Goal: Transaction & Acquisition: Purchase product/service

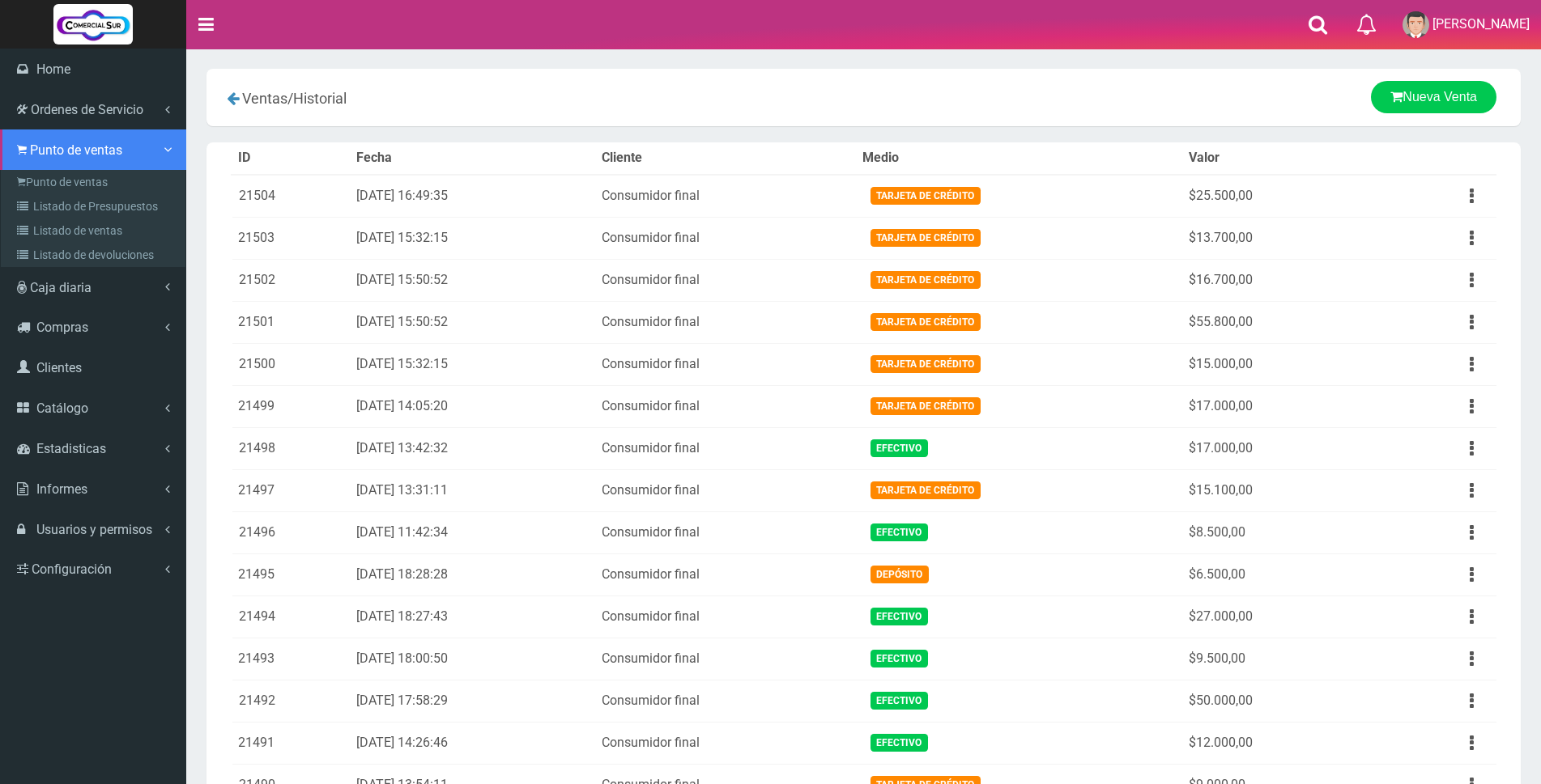
click at [23, 152] on icon at bounding box center [22, 150] width 10 height 15
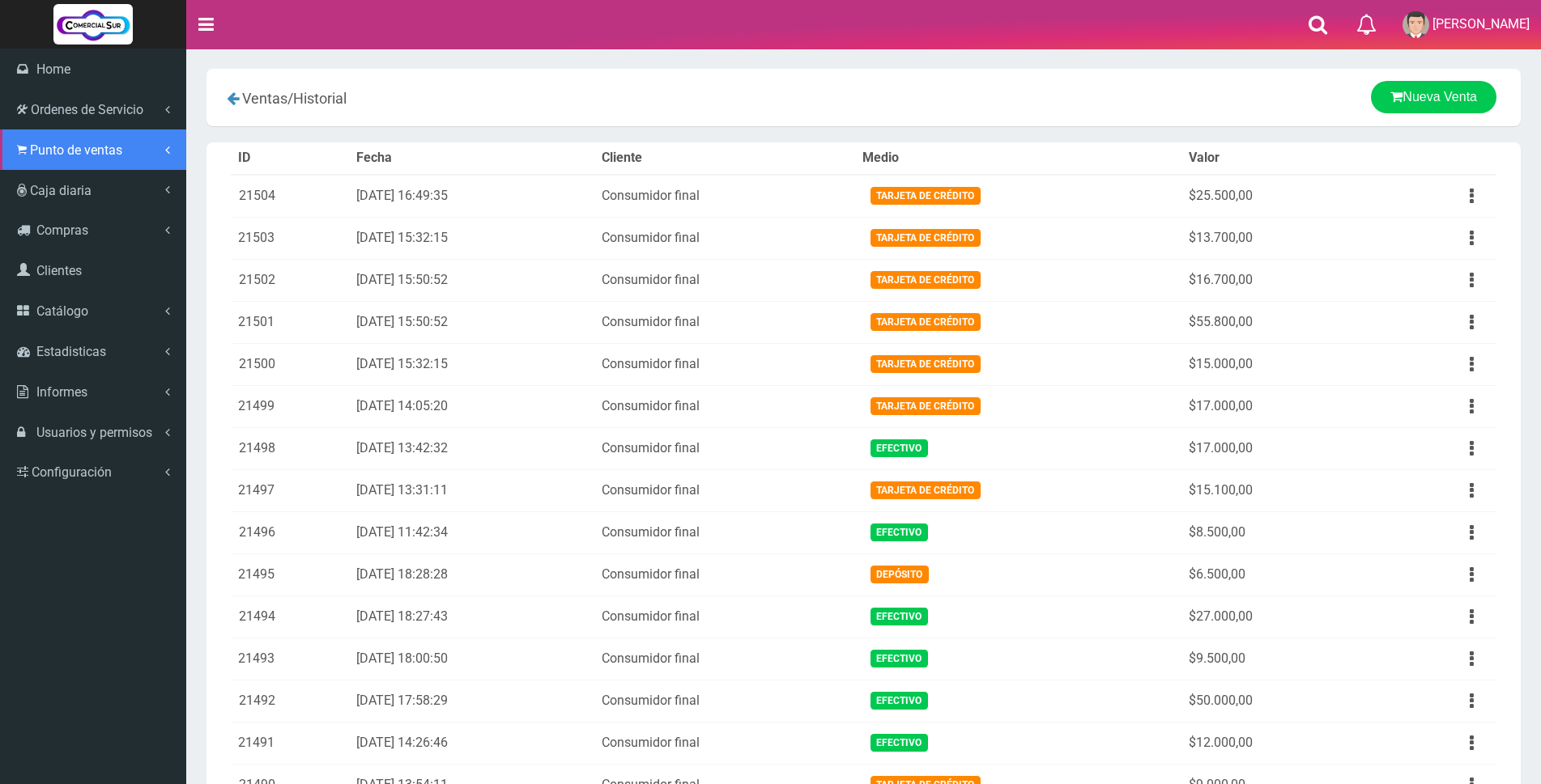
click at [45, 152] on span "Punto de ventas" at bounding box center [75, 150] width 92 height 15
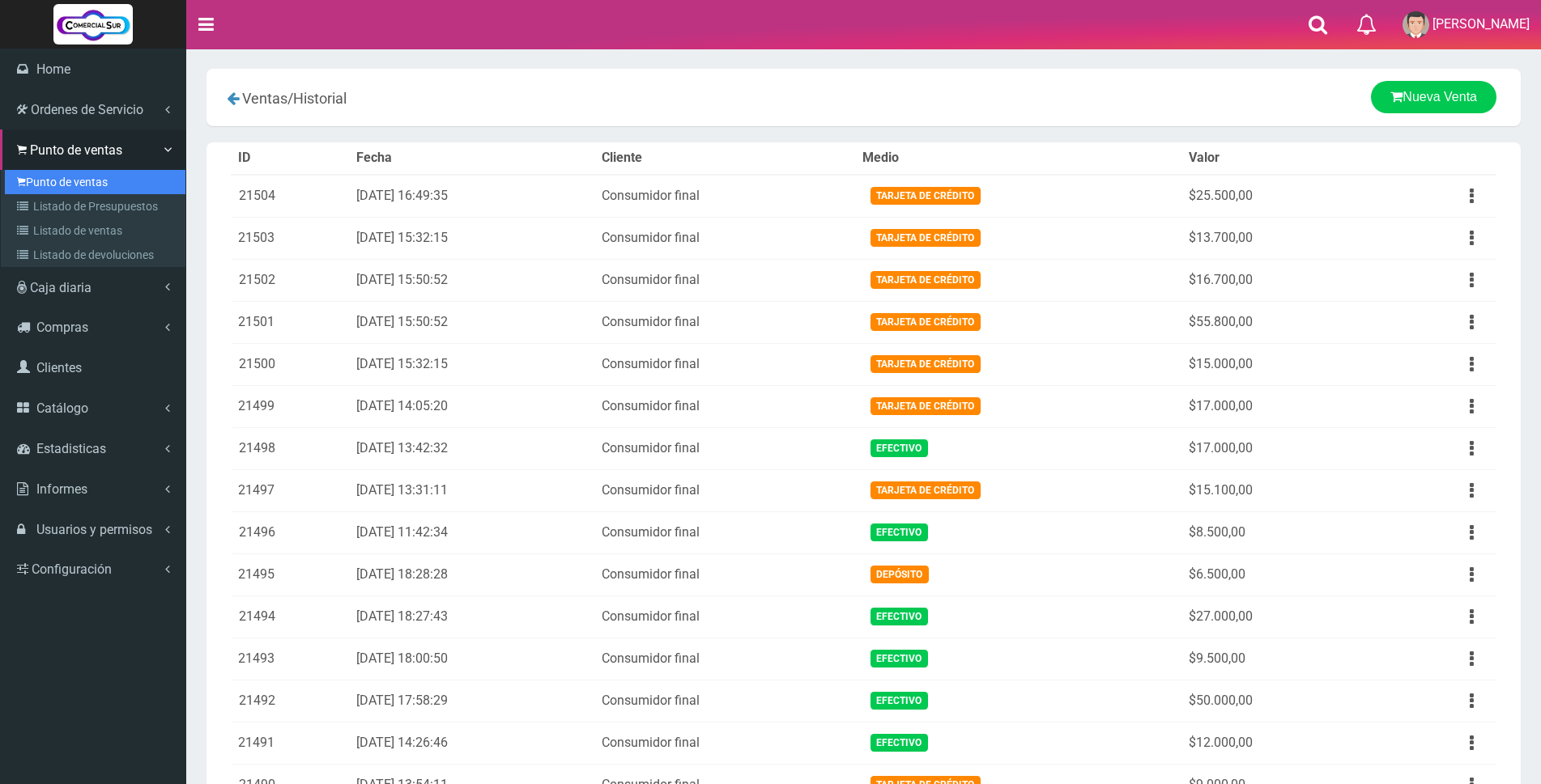
click at [63, 182] on link "Punto de ventas" at bounding box center [94, 181] width 180 height 24
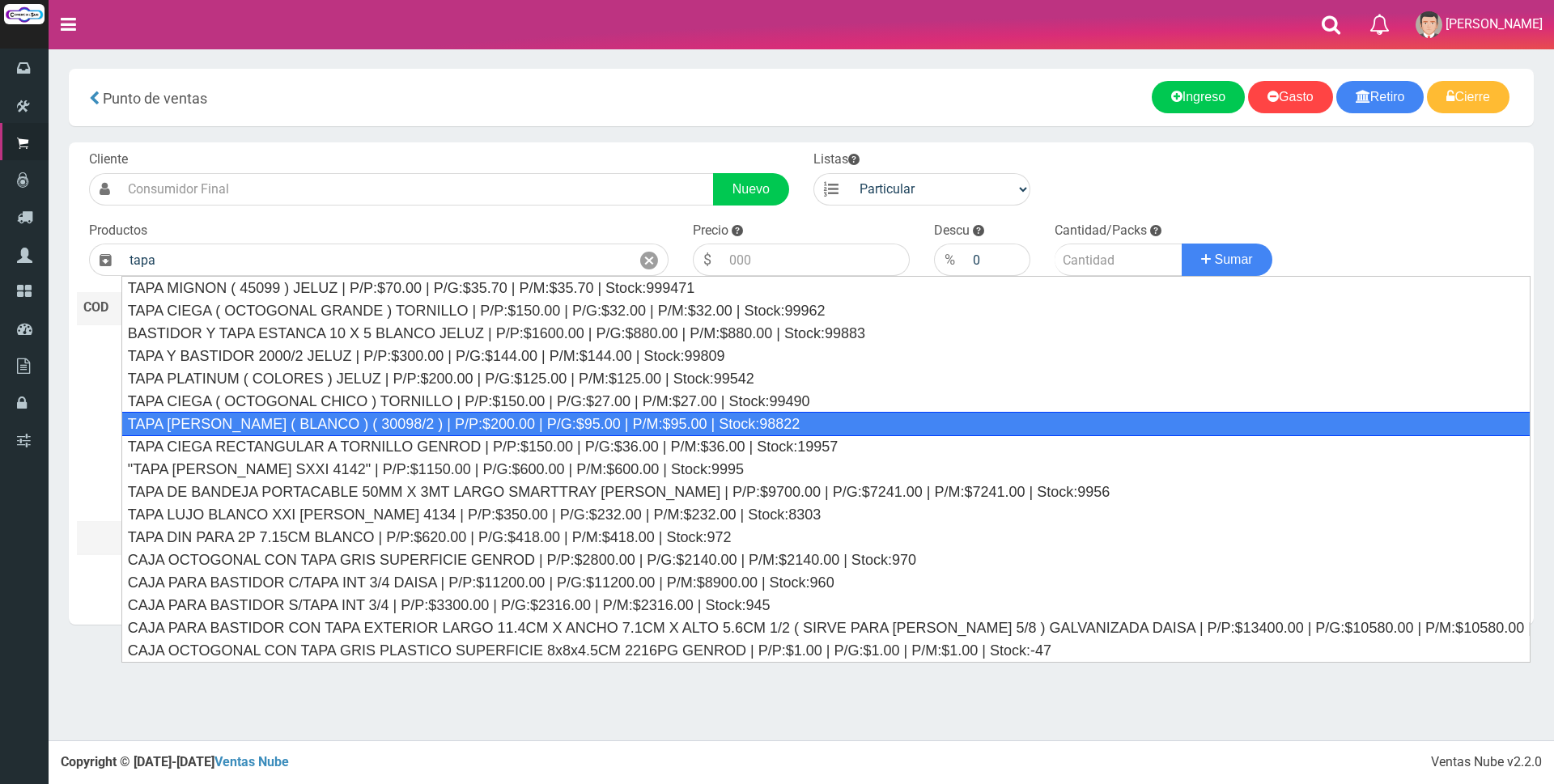
click at [300, 422] on div "TAPA REGINA JELUZ ( BLANCO ) ( 30098/2 ) | P/P:$200.00 | P/G:$95.00 | P/M:$95.0…" at bounding box center [825, 423] width 1409 height 24
type input "TAPA REGINA JELUZ ( BLANCO ) ( 30098/2 ) | P/P:$200.00 | P/G:$95.00 | P/M:$95.0…"
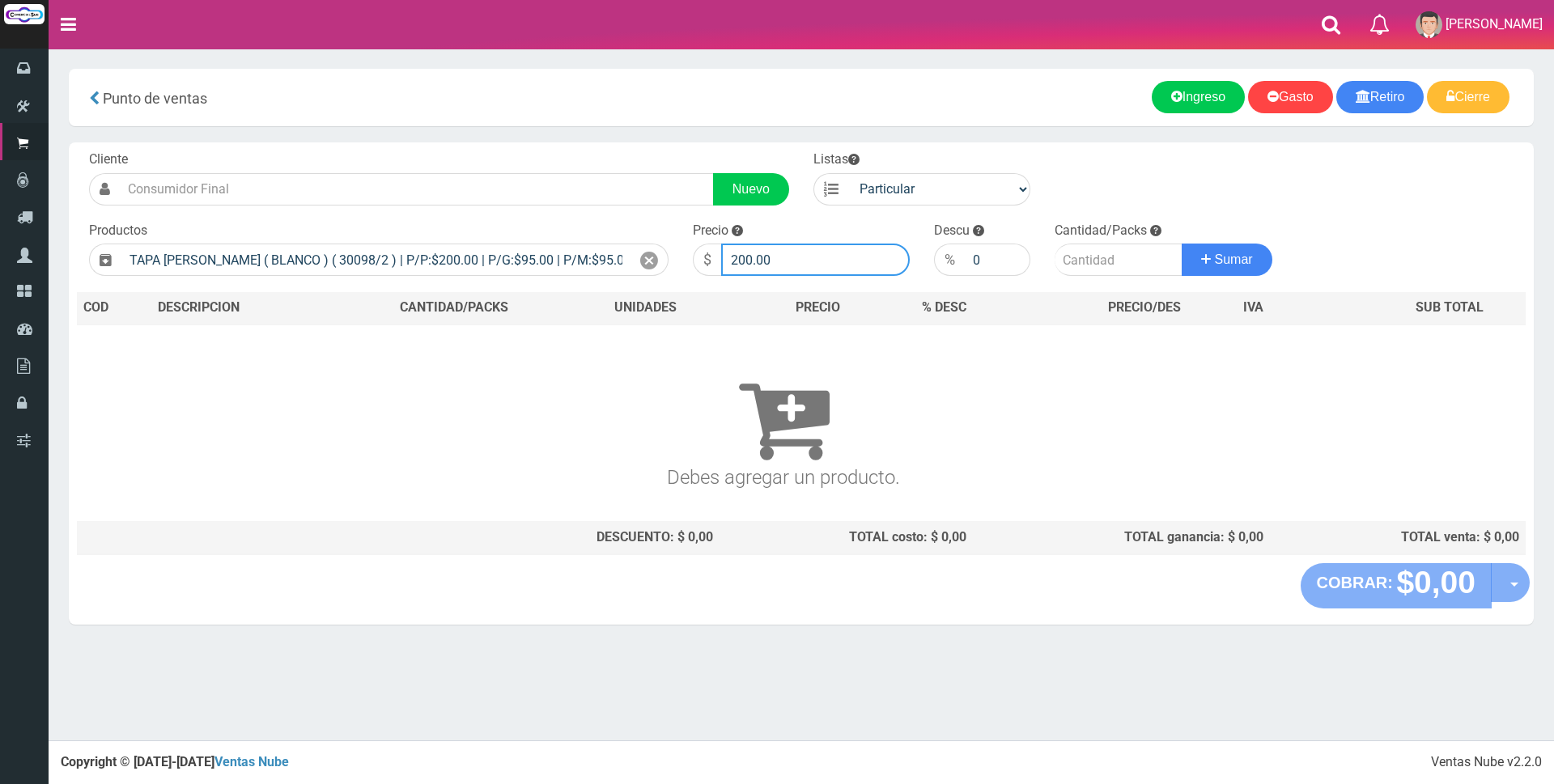
drag, startPoint x: 820, startPoint y: 265, endPoint x: 554, endPoint y: 240, distance: 267.2
click at [554, 151] on form "Cliente Nuevo Listas Particular Gremio Mayoristas" at bounding box center [801, 151] width 1449 height 0
type input "1000"
type input "1"
click at [1182, 244] on button "Sumar" at bounding box center [1227, 260] width 91 height 32
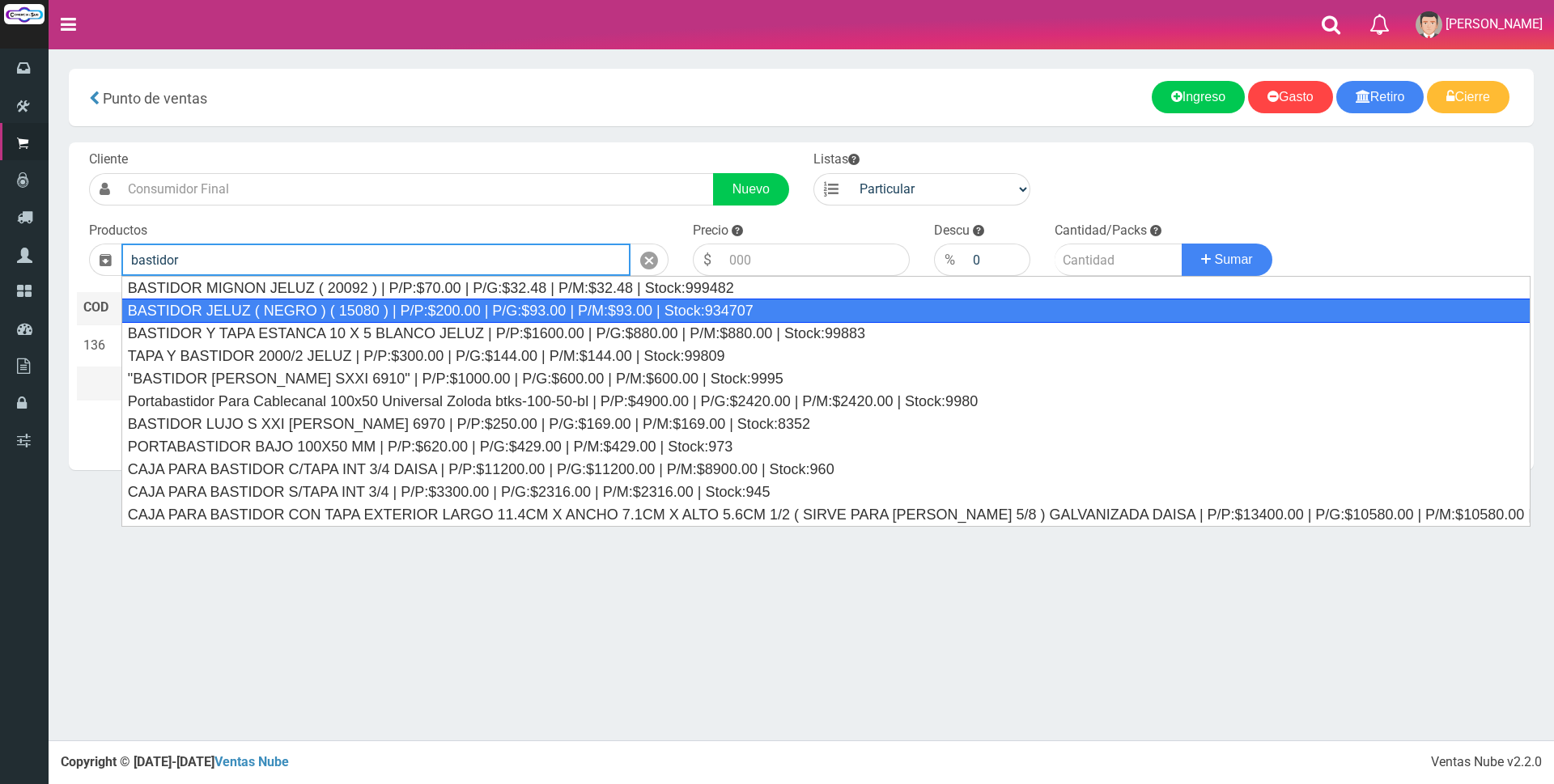
drag, startPoint x: 308, startPoint y: 420, endPoint x: 336, endPoint y: 310, distance: 113.5
click at [336, 310] on ul "BASTIDOR MIGNON JELUZ ( 20092 ) | P/P:$70.00 | P/G:$32.48 | P/M:$32.48 | Stock:…" at bounding box center [825, 402] width 1409 height 251
click at [336, 310] on div "BASTIDOR JELUZ ( NEGRO ) ( 15080 ) | P/P:$200.00 | P/G:$93.00 | P/M:$93.00 | St…" at bounding box center [825, 310] width 1409 height 24
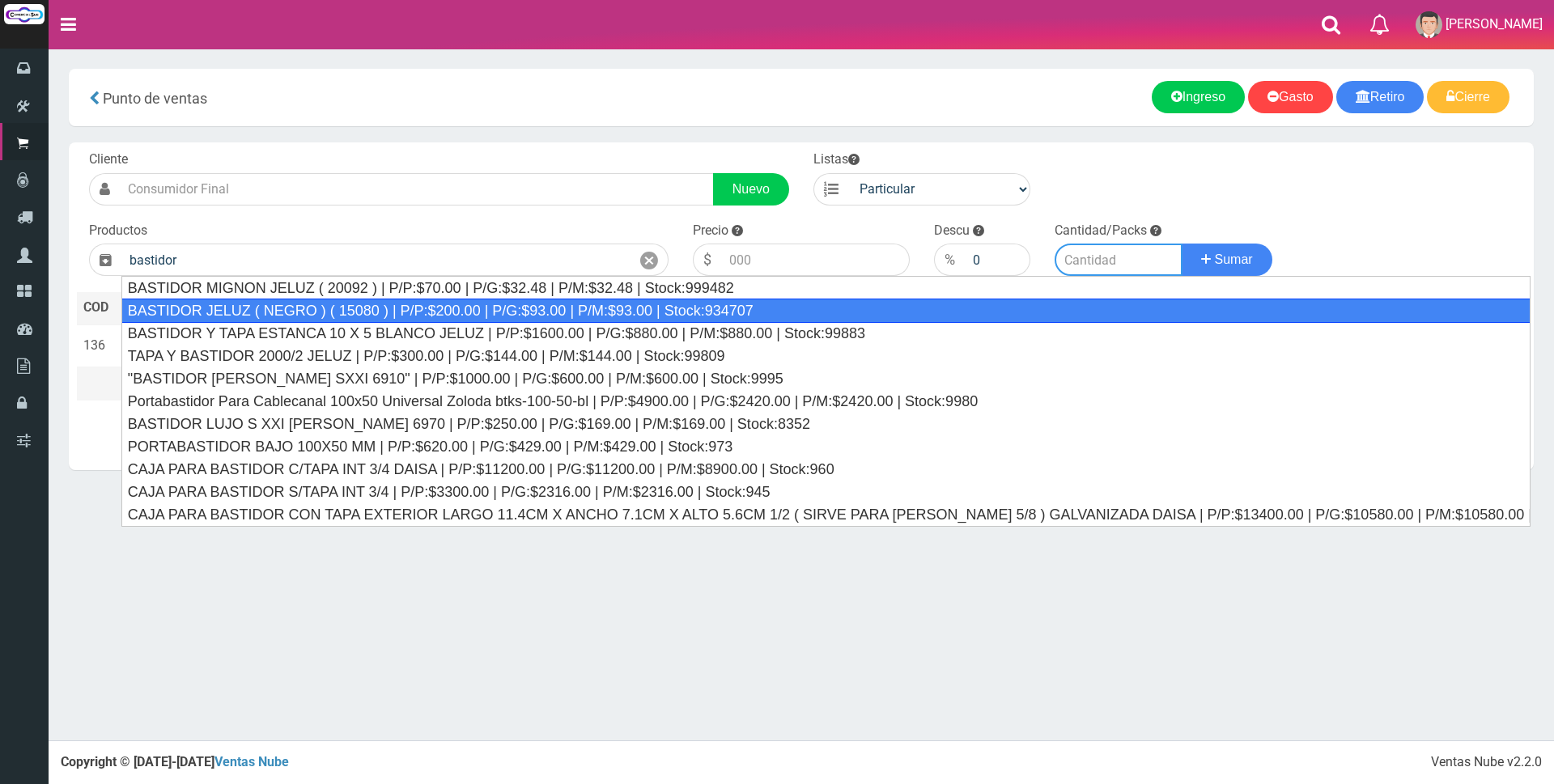
type input "BASTIDOR JELUZ ( NEGRO ) ( 15080 ) | P/P:$200.00 | P/G:$93.00 | P/M:$93.00 | St…"
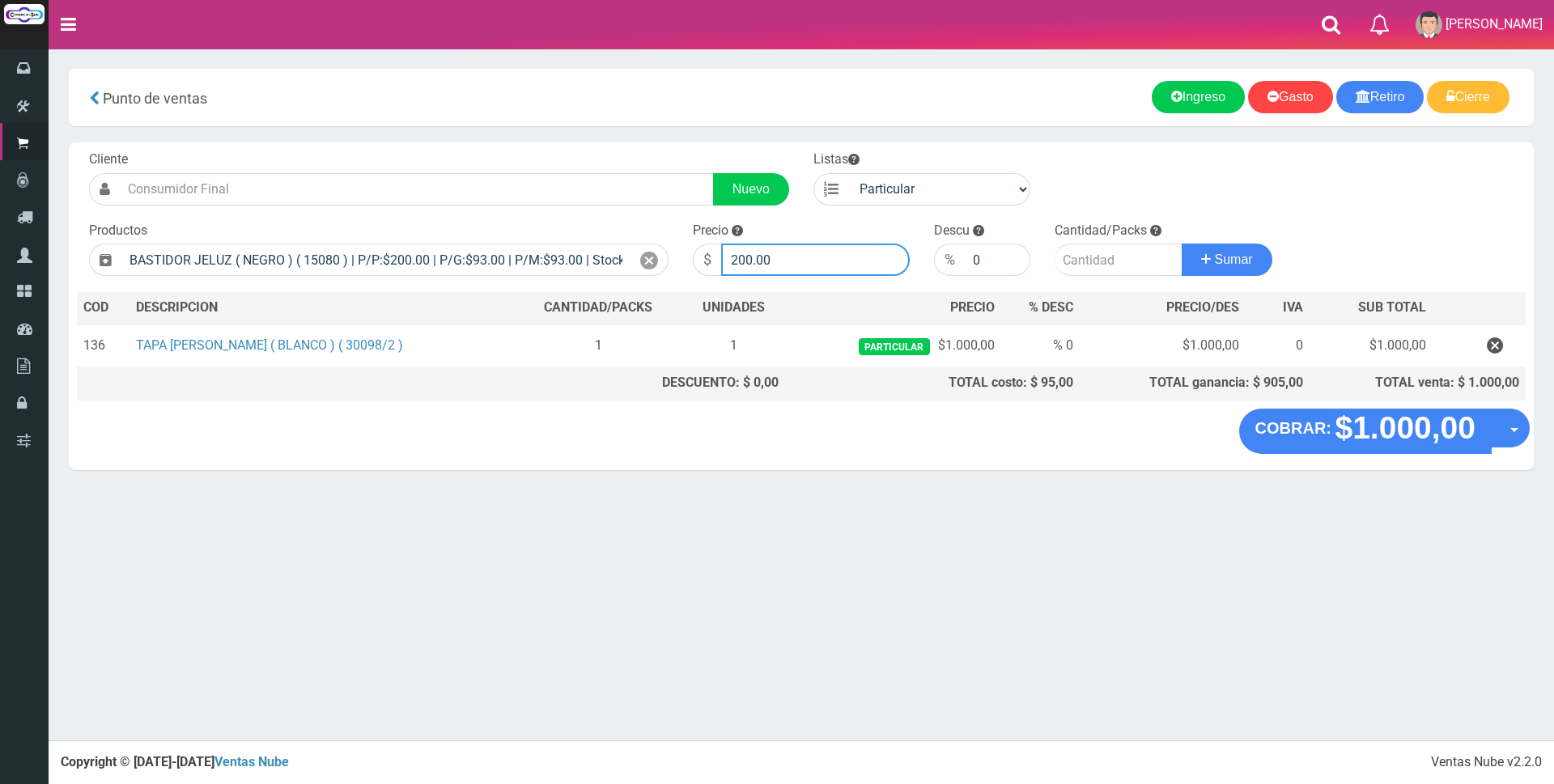
drag, startPoint x: 808, startPoint y: 259, endPoint x: 442, endPoint y: 234, distance: 366.9
click at [549, 151] on form "Cliente Nuevo Listas Particular Gremio Mayoristas" at bounding box center [801, 151] width 1449 height 0
type input "1000"
type input "1"
click at [1182, 244] on button "Sumar" at bounding box center [1227, 260] width 91 height 32
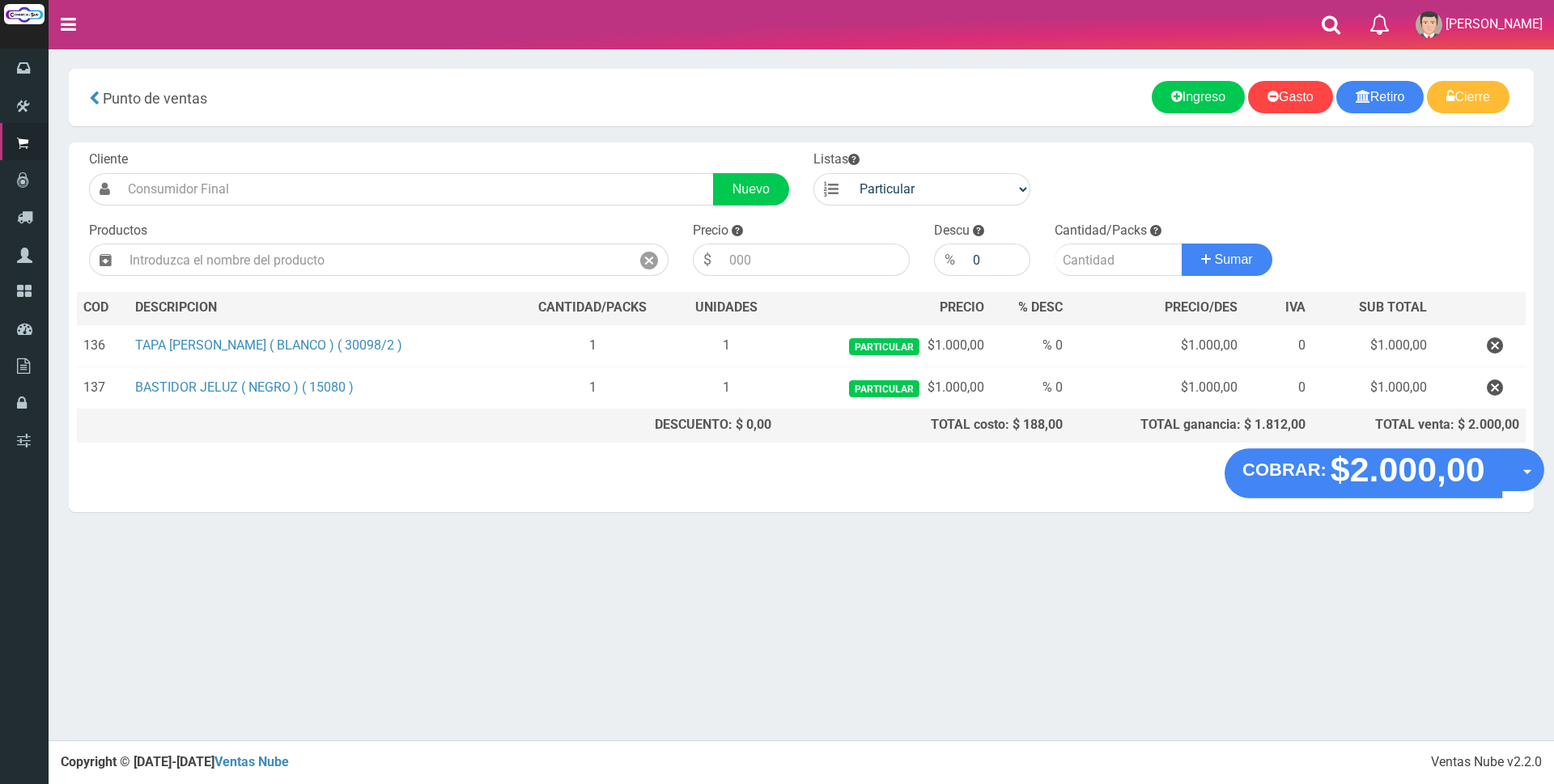
click at [1391, 479] on strong "$2.000,00" at bounding box center [1407, 469] width 154 height 38
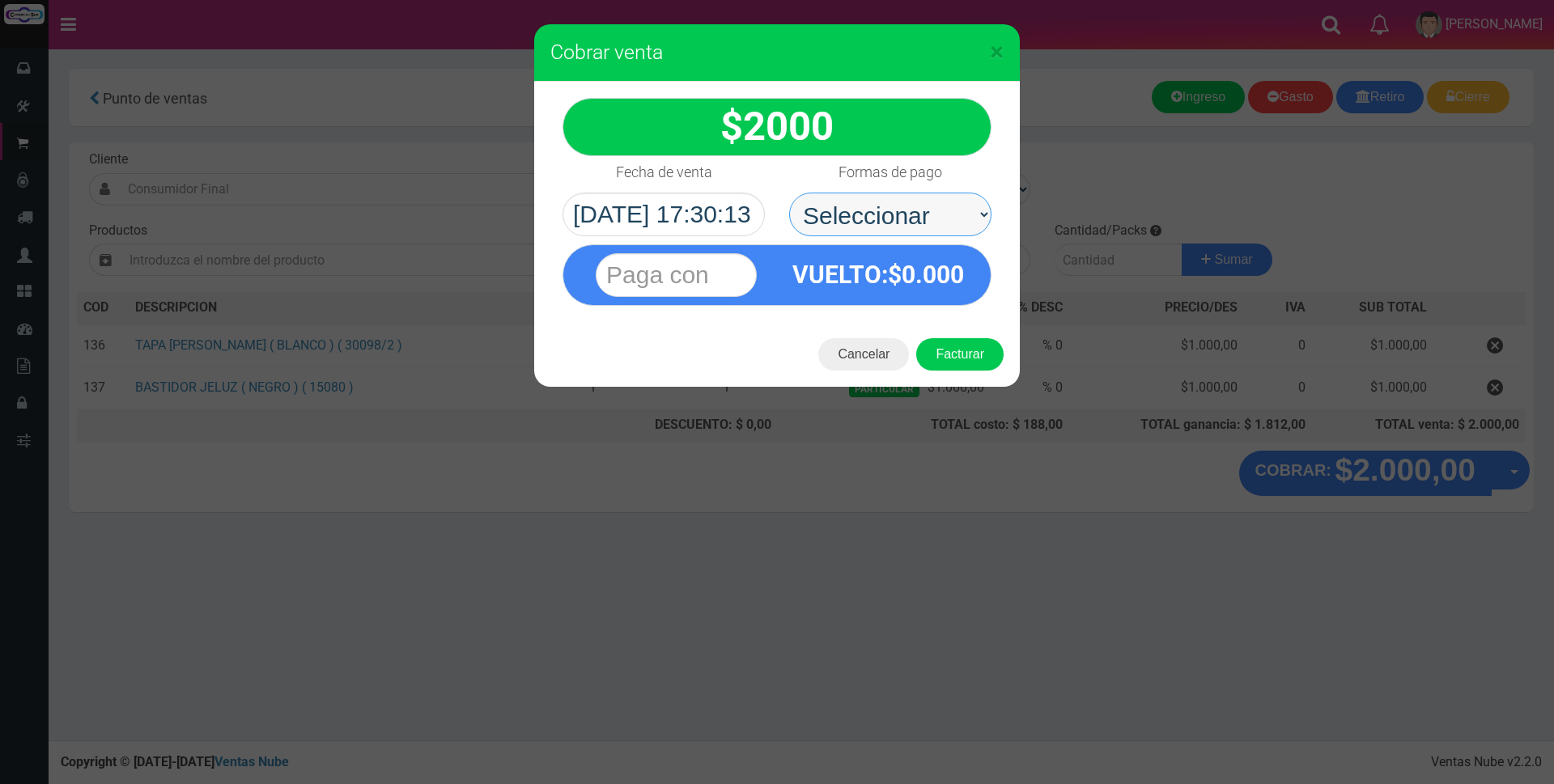
click at [884, 215] on select "Seleccionar Efectivo Tarjeta de Crédito Depósito Débito" at bounding box center [890, 214] width 203 height 44
select select "Tarjeta de Crédito"
click at [789, 193] on select "Seleccionar Efectivo Tarjeta de Crédito Depósito Débito" at bounding box center [890, 214] width 203 height 44
click at [746, 265] on input "text" at bounding box center [677, 274] width 162 height 44
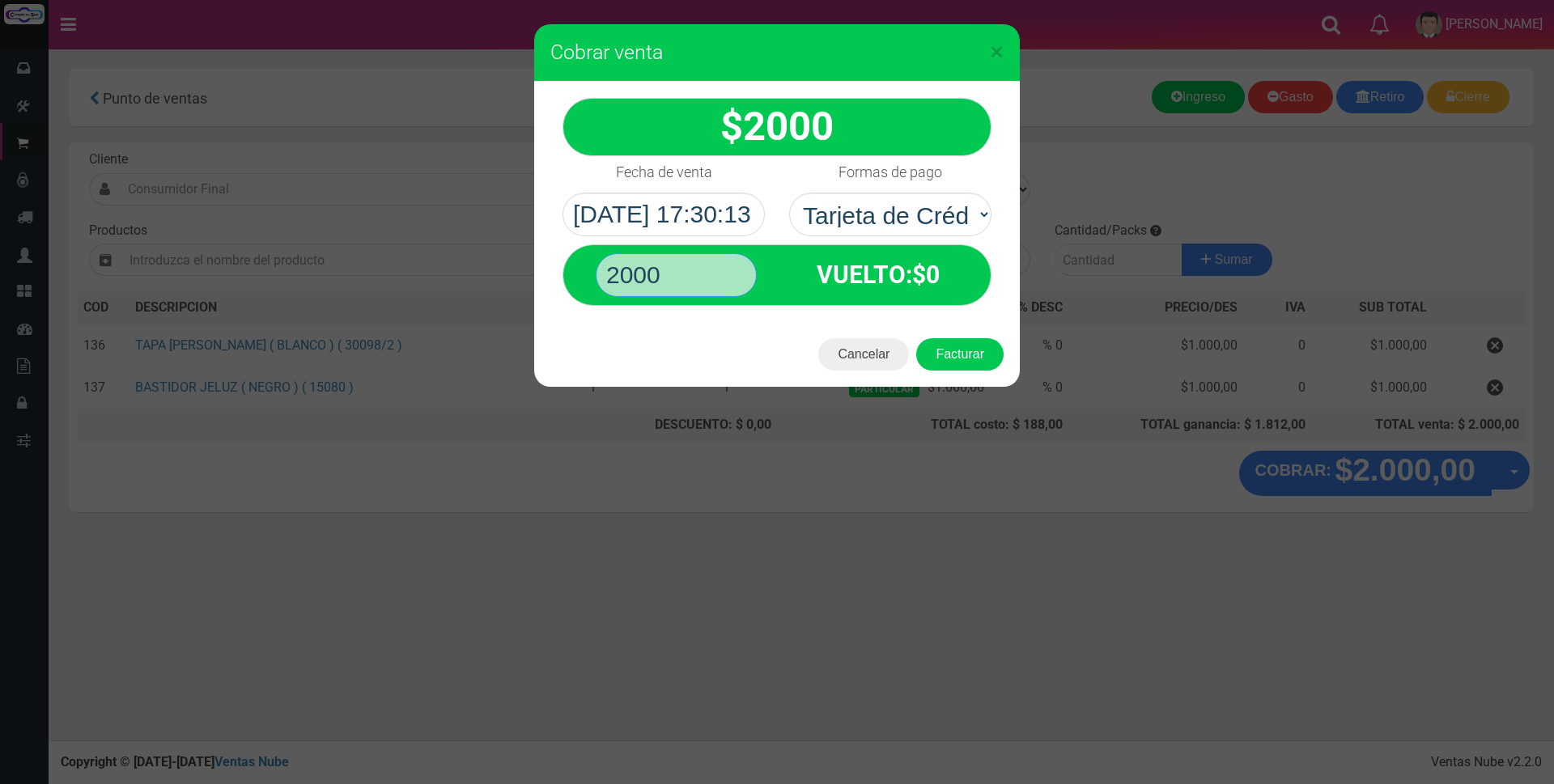
type input "2000"
click at [916, 338] on button "Facturar" at bounding box center [959, 354] width 87 height 32
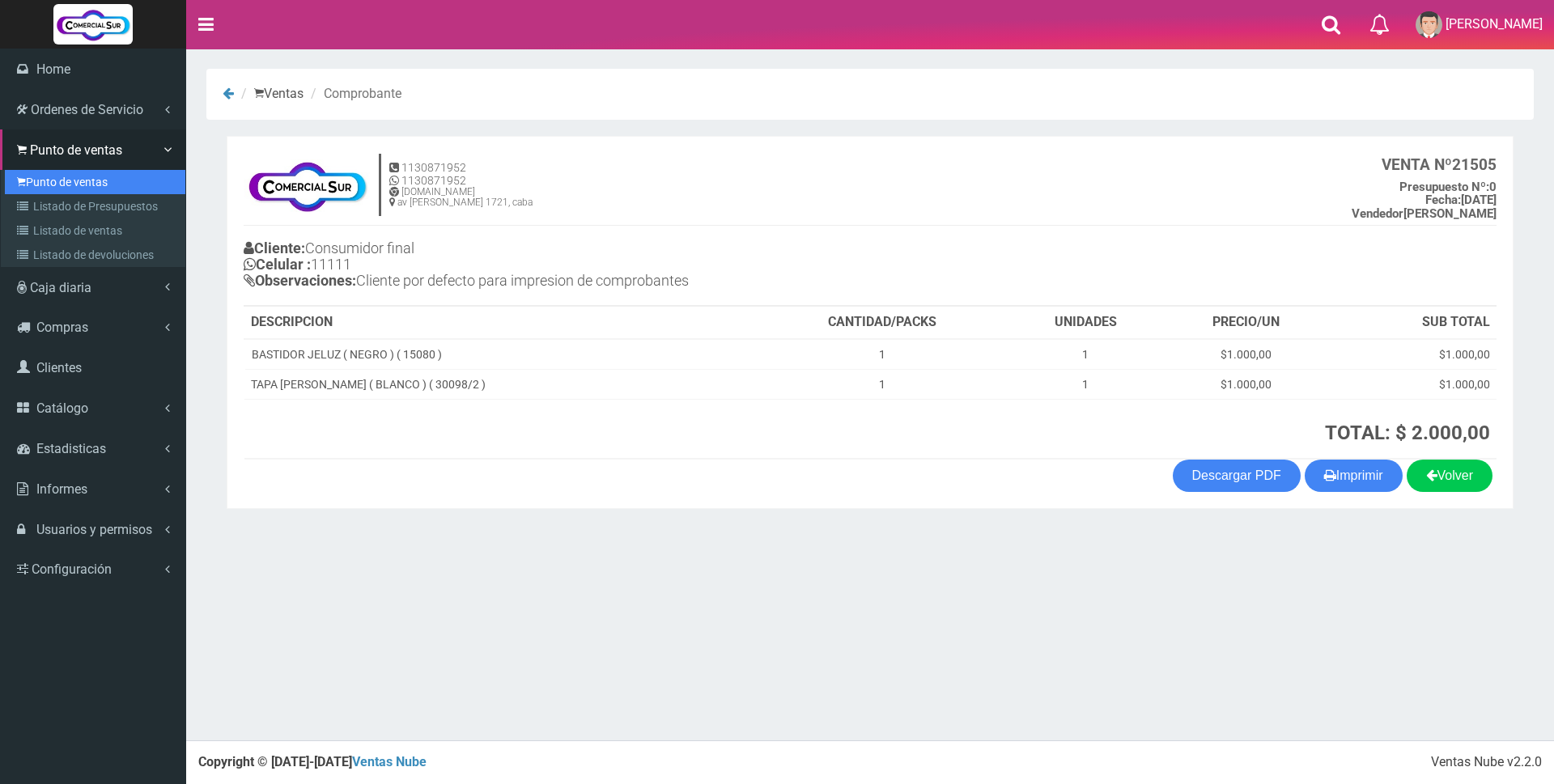
click at [39, 180] on link "Punto de ventas" at bounding box center [94, 181] width 180 height 24
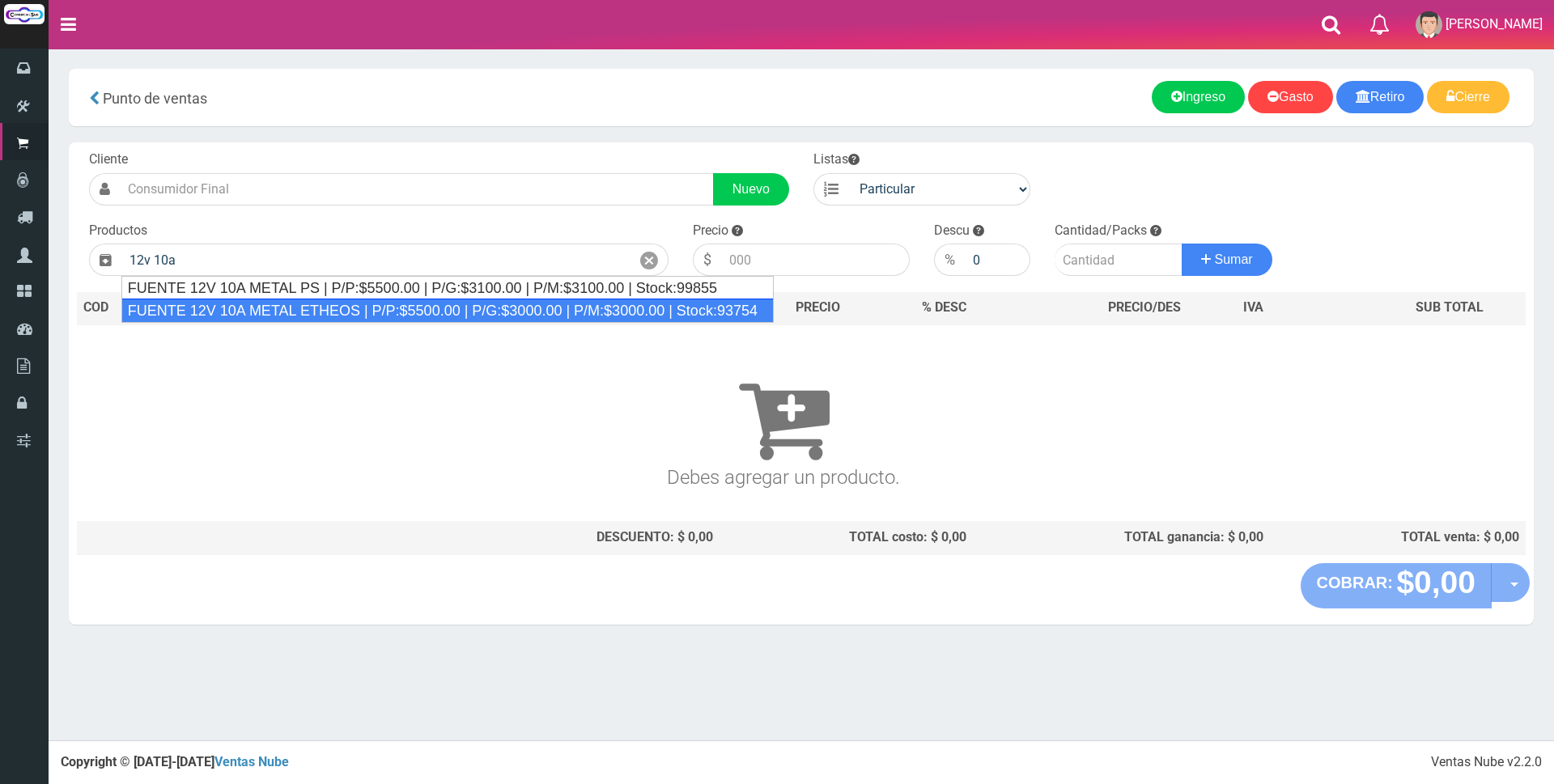
click at [431, 306] on div "FUENTE 12V 10A METAL ETHEOS | P/P:$5500.00 | P/G:$3000.00 | P/M:$3000.00 | Stoc…" at bounding box center [447, 310] width 652 height 24
type input "FUENTE 12V 10A METAL ETHEOS | P/P:$5500.00 | P/G:$3000.00 | P/M:$3000.00 | Stoc…"
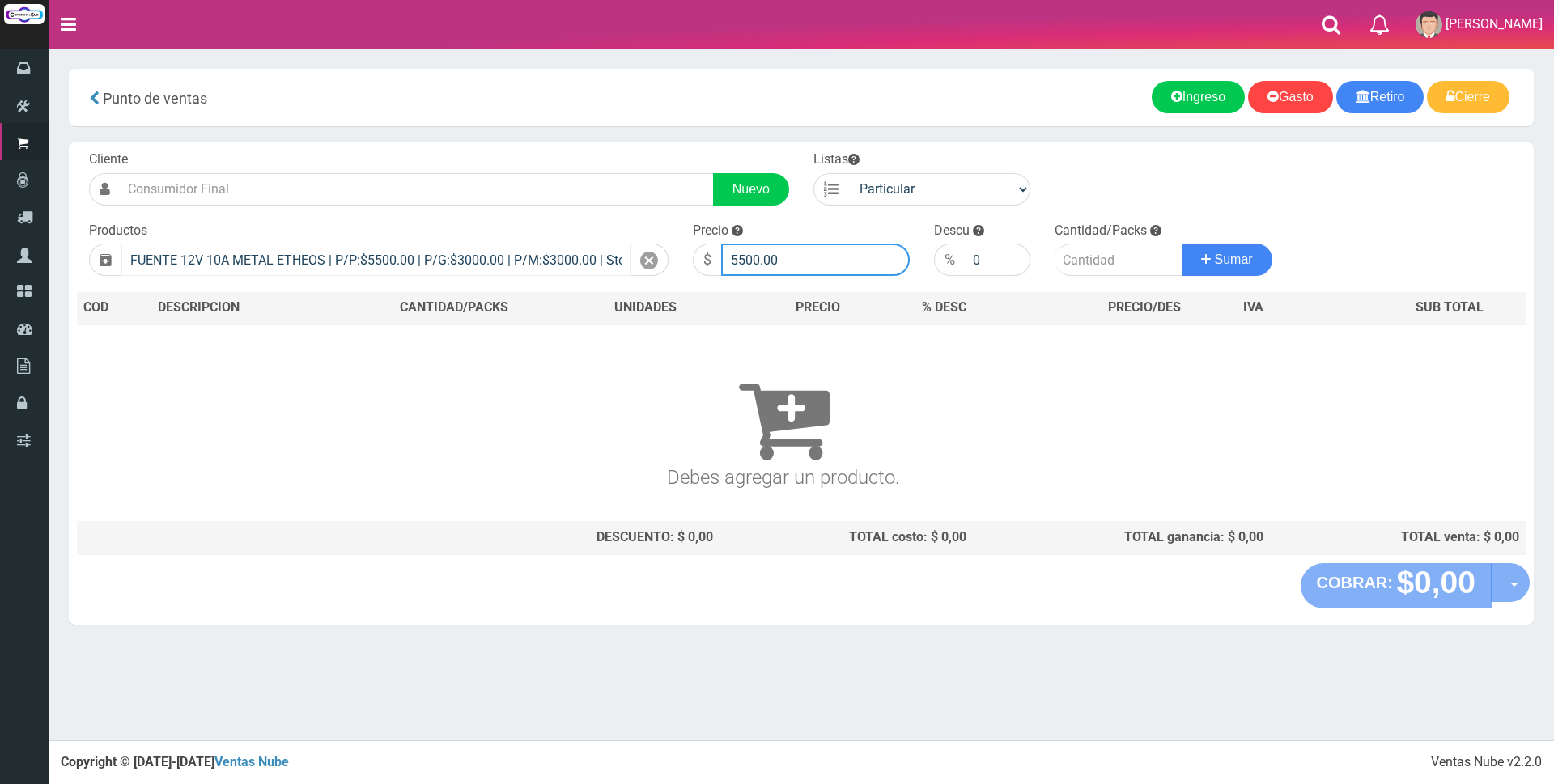
drag, startPoint x: 847, startPoint y: 260, endPoint x: 542, endPoint y: 250, distance: 305.2
click at [542, 151] on form "Cliente Nuevo Listas Particular Gremio Mayoristas" at bounding box center [801, 151] width 1449 height 0
type input "17000"
type input "1"
click at [1182, 244] on button "Sumar" at bounding box center [1227, 260] width 91 height 32
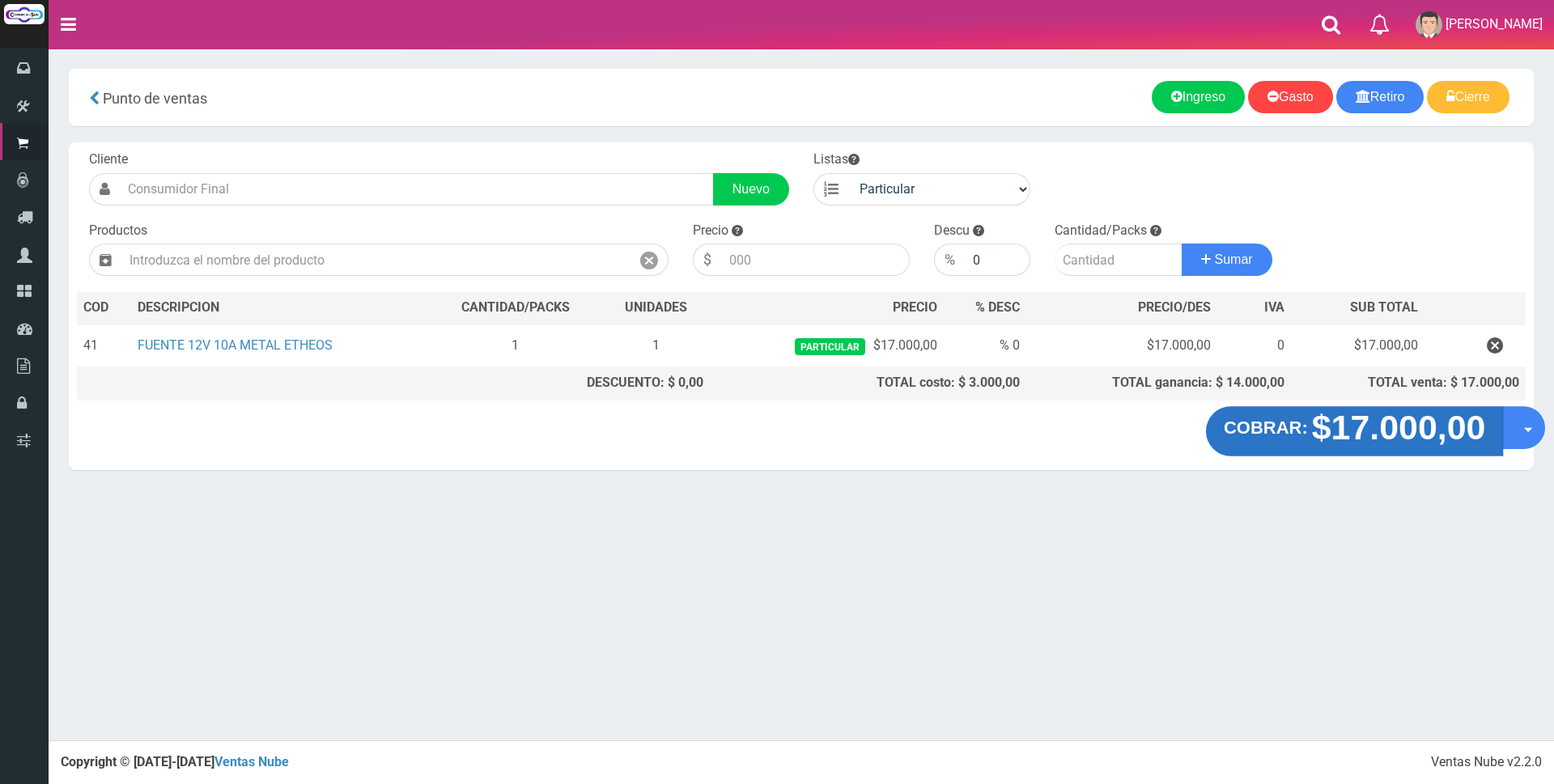
click at [1396, 427] on strong "$17.000,00" at bounding box center [1399, 428] width 174 height 38
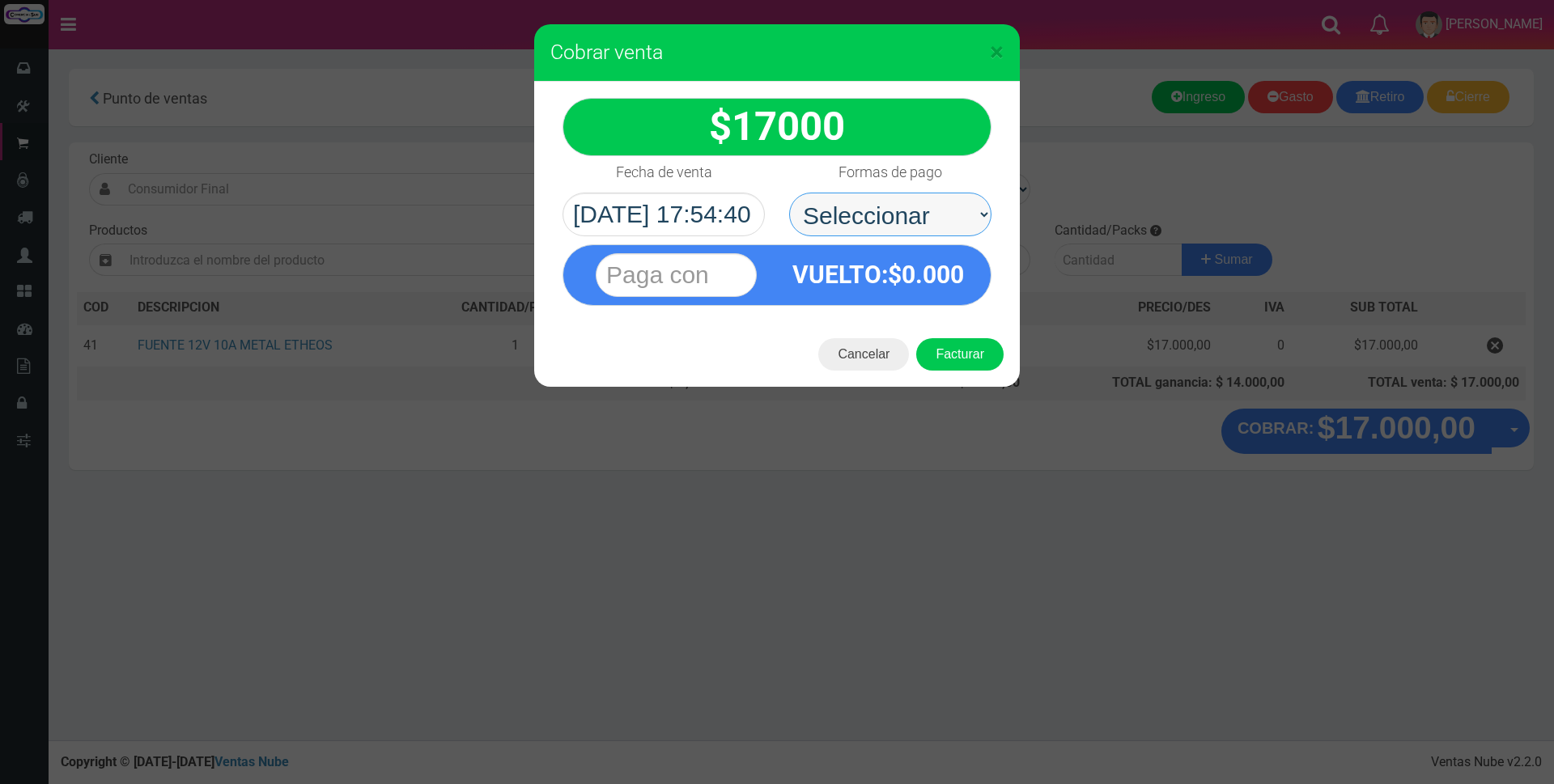
click at [922, 202] on select "Seleccionar Efectivo Tarjeta de Crédito Depósito Débito" at bounding box center [890, 214] width 203 height 44
select select "Efectivo"
click at [789, 193] on select "Seleccionar Efectivo Tarjeta de Crédito Depósito Débito" at bounding box center [890, 214] width 203 height 44
click at [700, 273] on input "text" at bounding box center [677, 274] width 162 height 44
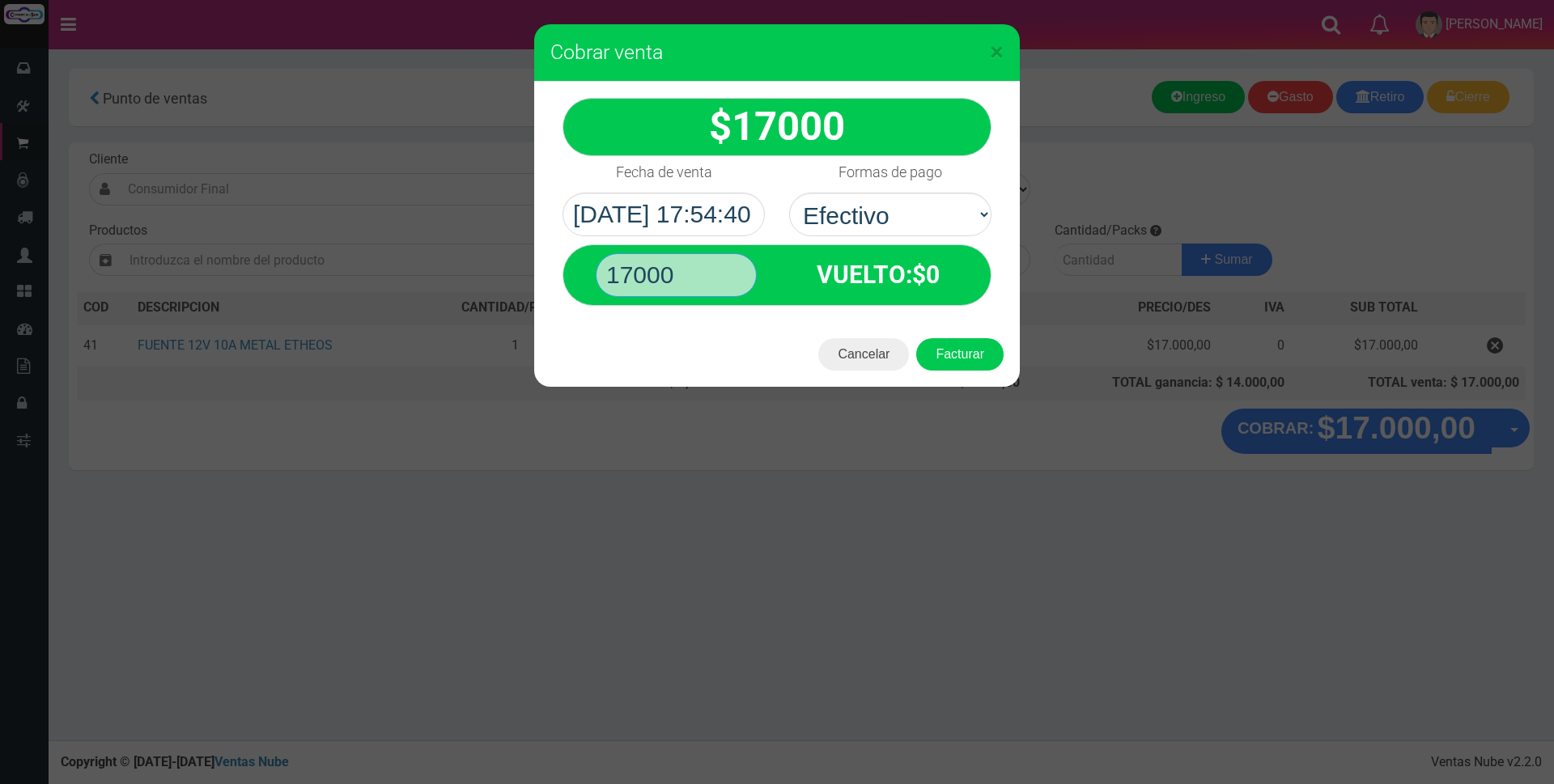
type input "17000"
click at [916, 338] on button "Facturar" at bounding box center [959, 354] width 87 height 32
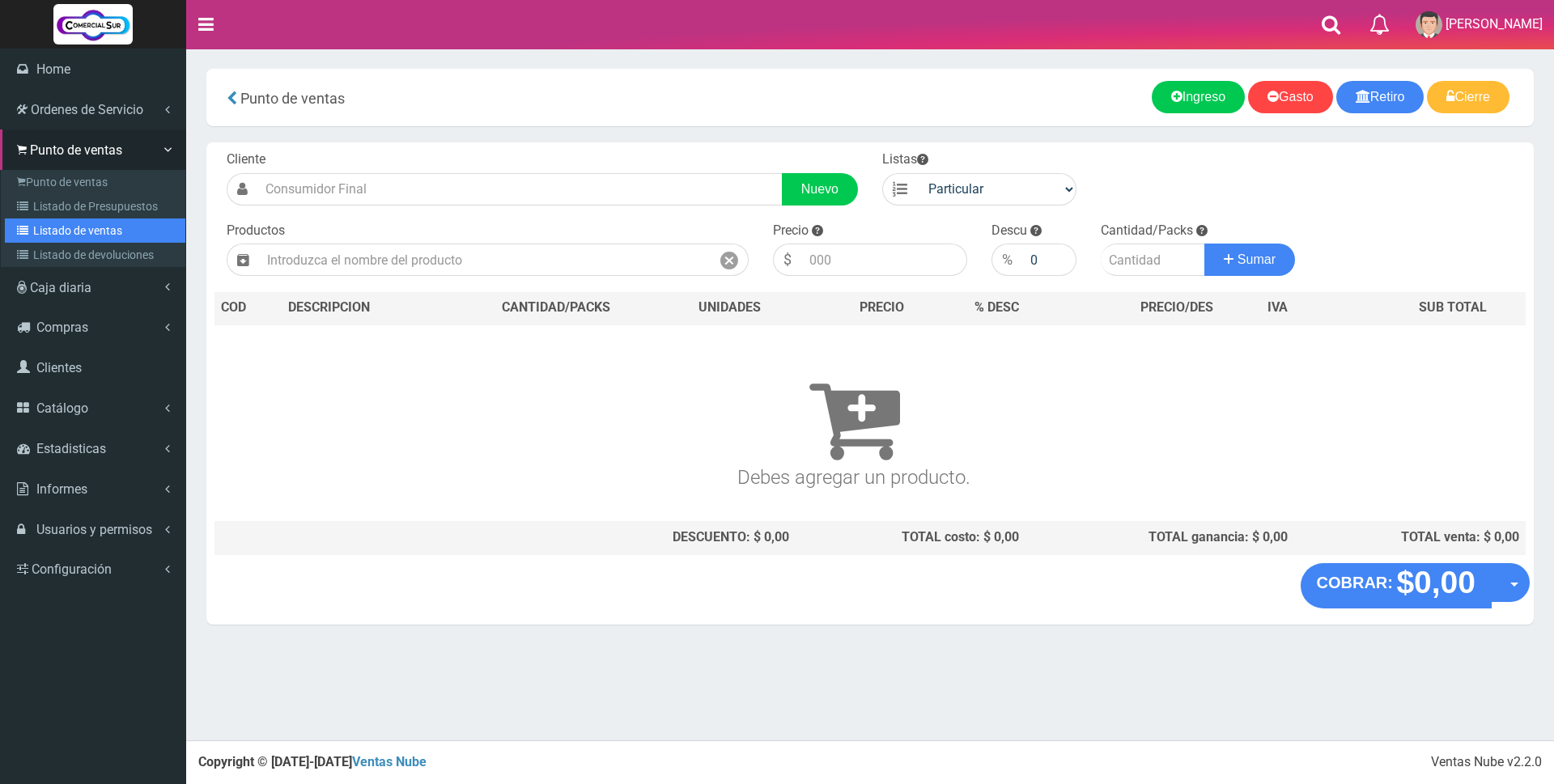
click at [52, 231] on link "Listado de ventas" at bounding box center [94, 231] width 180 height 24
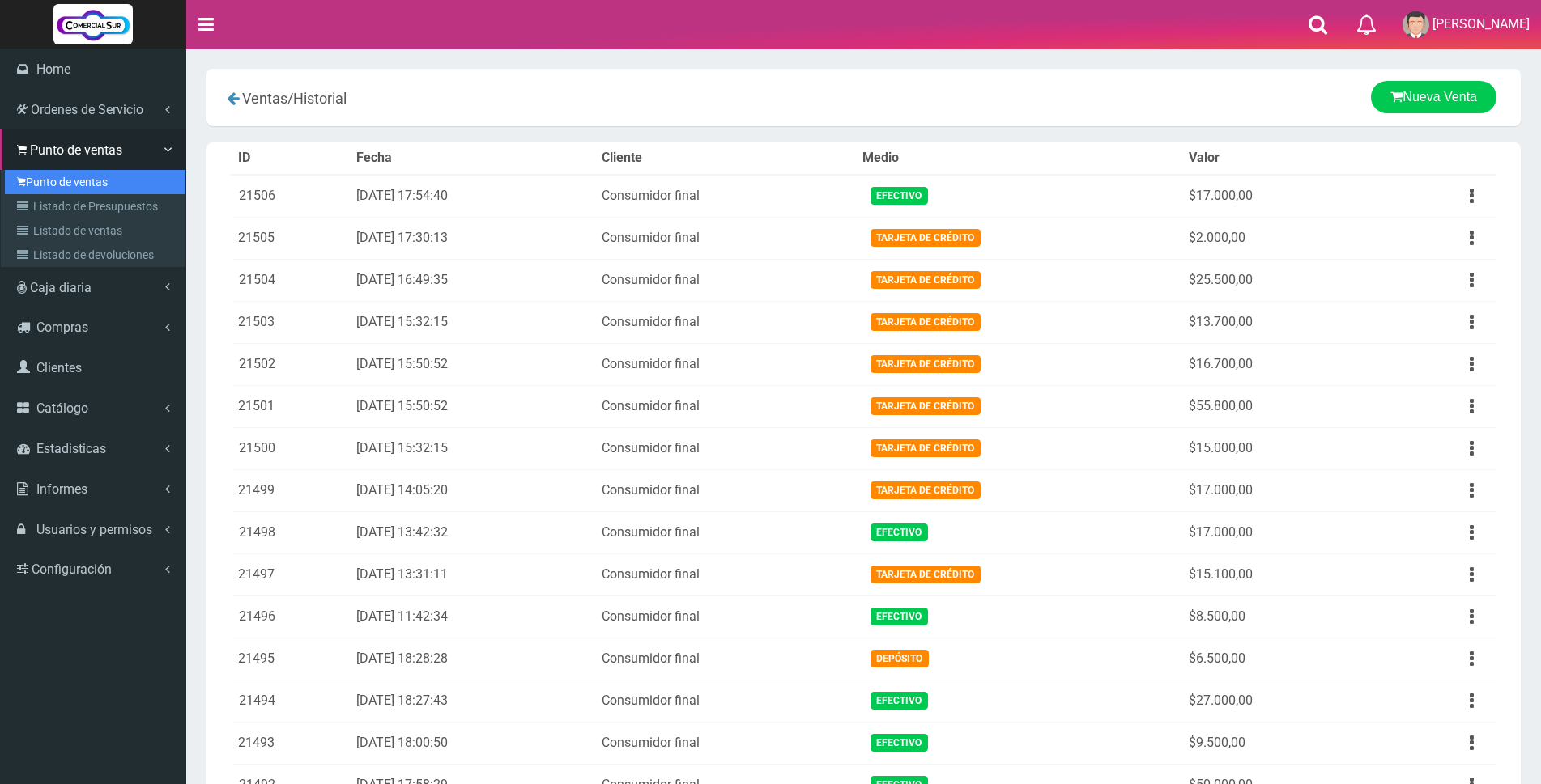
click at [55, 176] on link "Punto de ventas" at bounding box center [94, 181] width 180 height 24
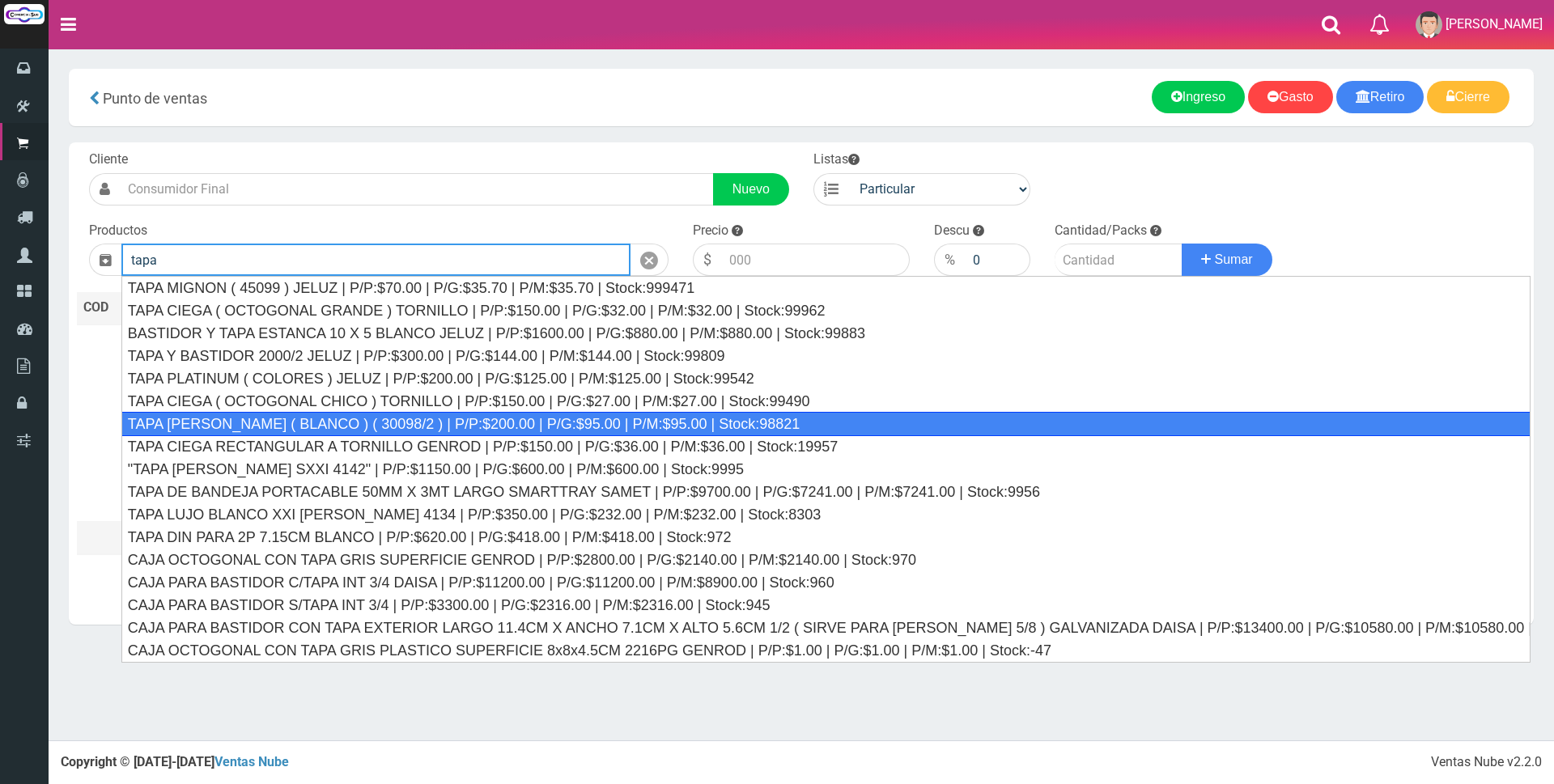
click at [389, 426] on div "TAPA REGINA JELUZ ( BLANCO ) ( 30098/2 ) | P/P:$200.00 | P/G:$95.00 | P/M:$95.0…" at bounding box center [825, 423] width 1409 height 24
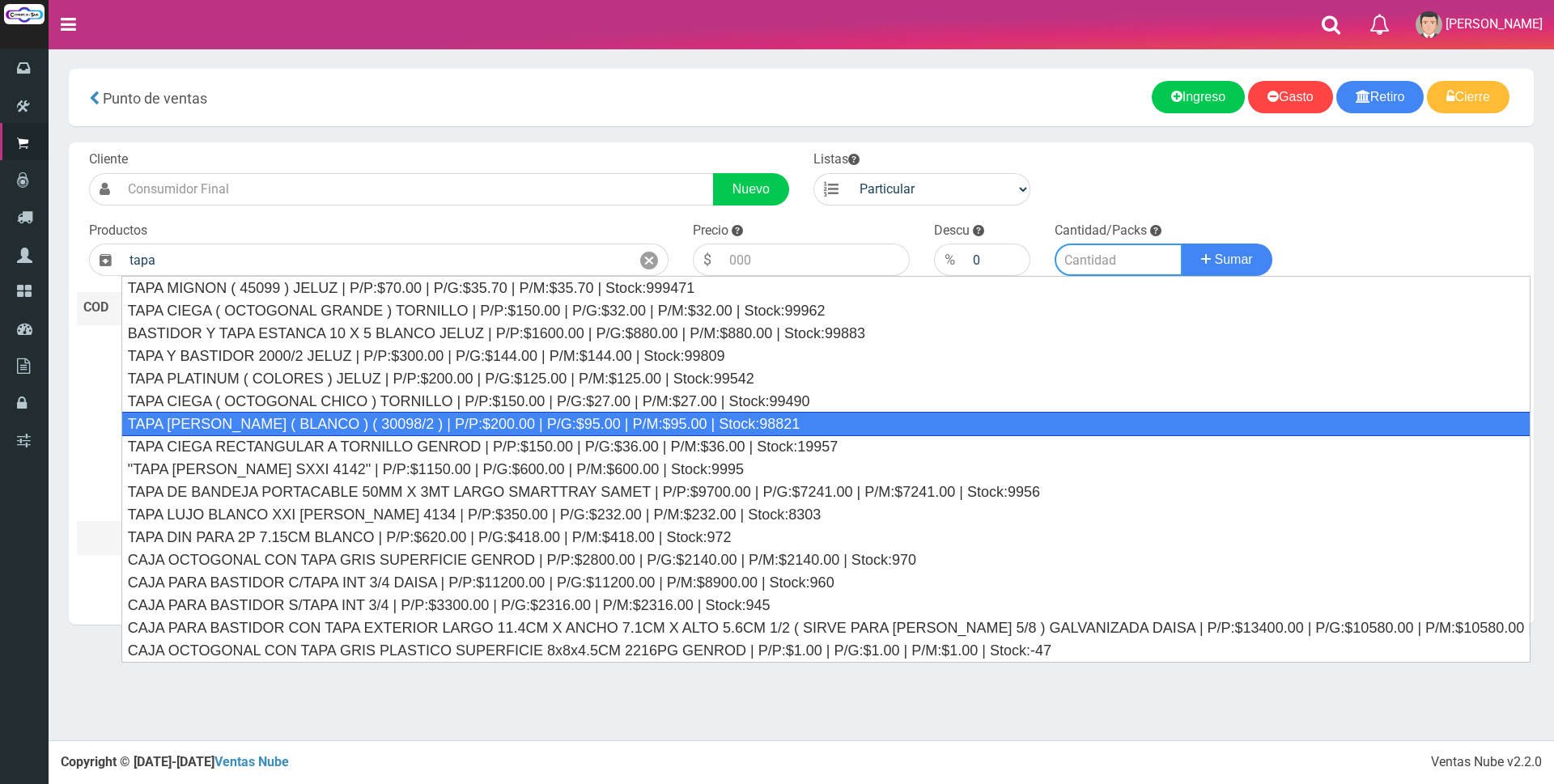
type input "TAPA REGINA JELUZ ( BLANCO ) ( 30098/2 ) | P/P:$200.00 | P/G:$95.00 | P/M:$95.0…"
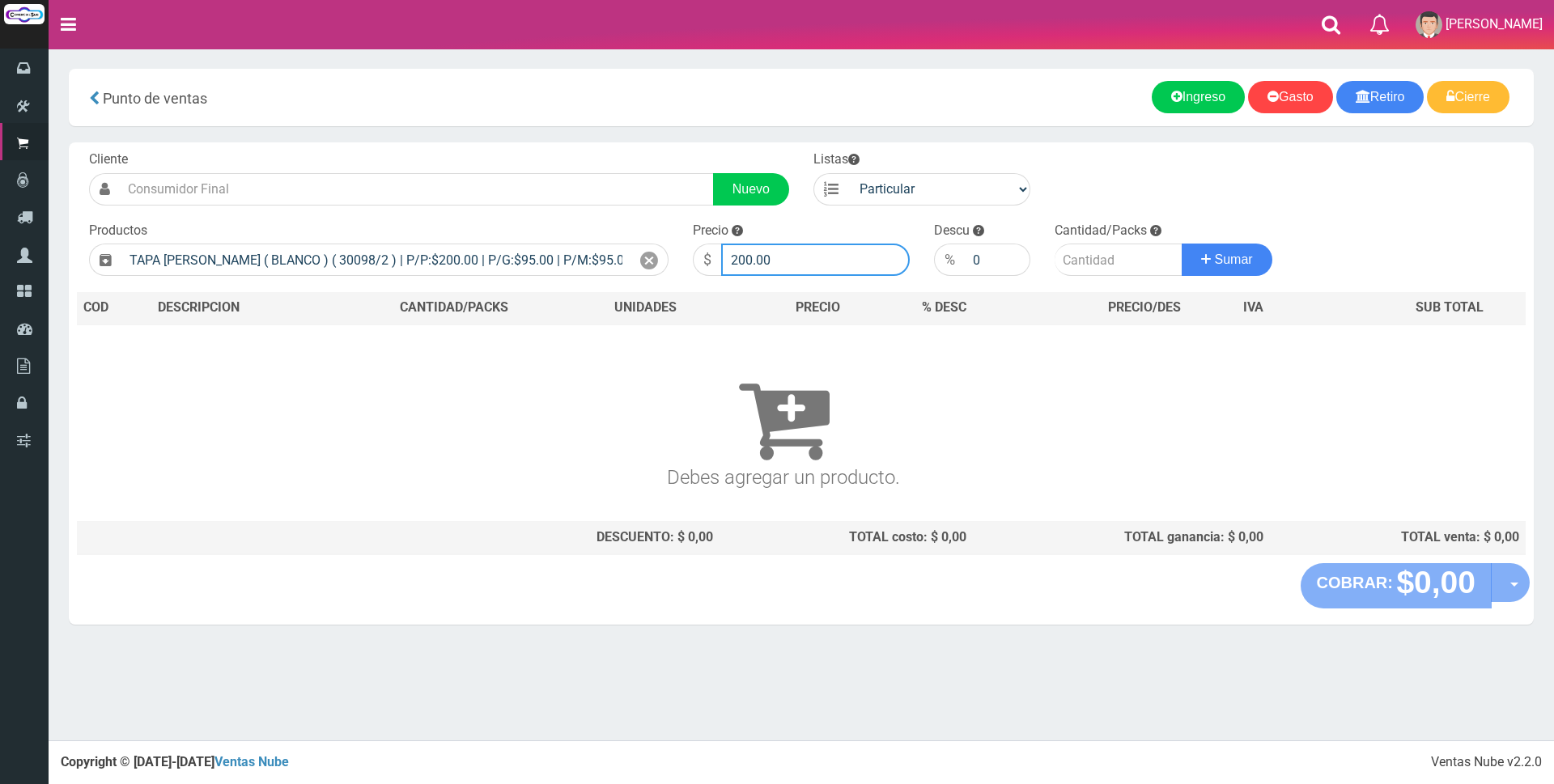
drag, startPoint x: 778, startPoint y: 255, endPoint x: 535, endPoint y: 208, distance: 247.5
click at [539, 210] on div "Cliente Nuevo Listas Particular Gremio Mayoristas Productos 0" at bounding box center [801, 353] width 1465 height 421
type input "600"
type input "1"
click at [1182, 244] on button "Sumar" at bounding box center [1227, 260] width 91 height 32
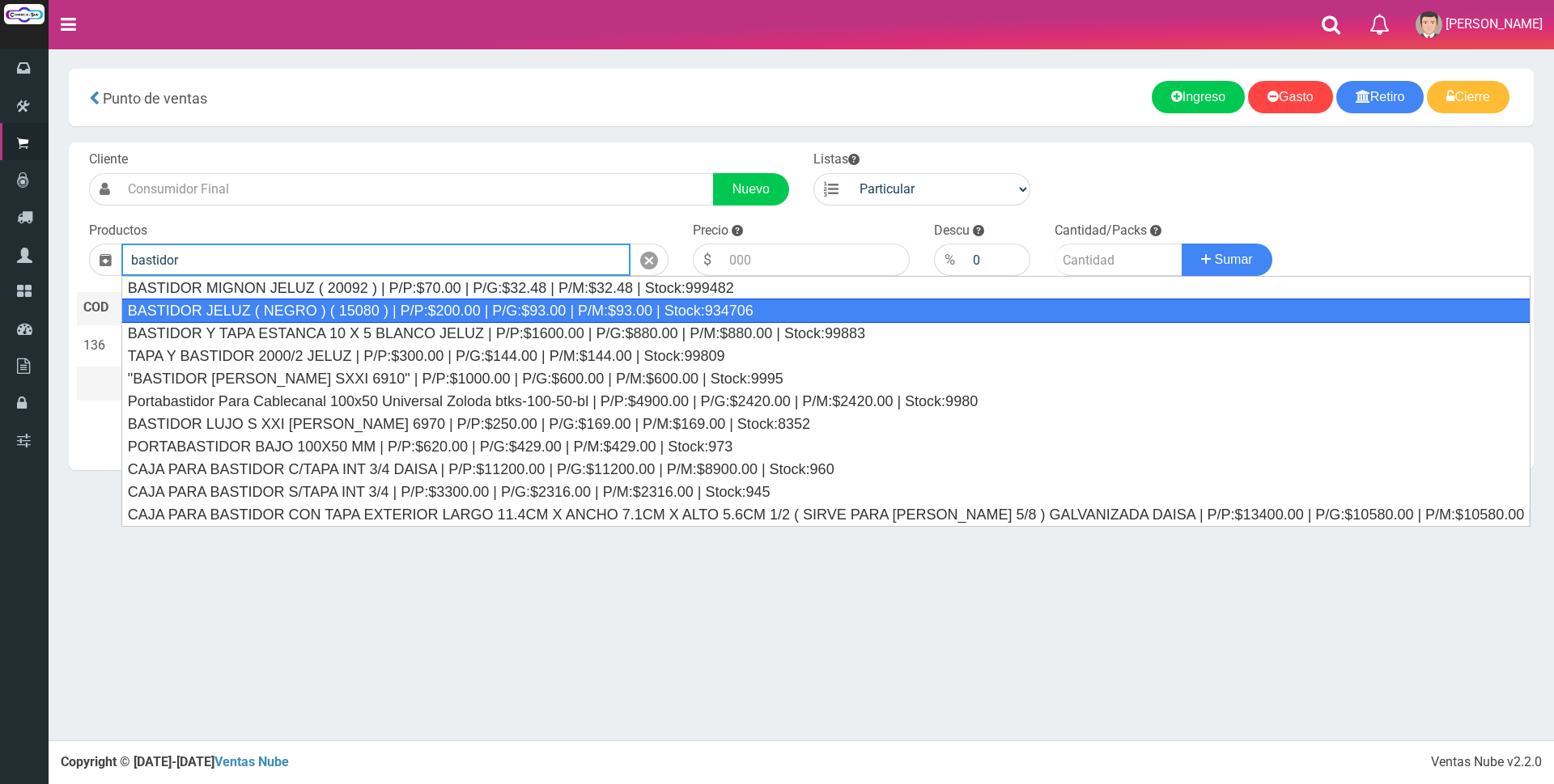
click at [430, 308] on div "BASTIDOR JELUZ ( NEGRO ) ( 15080 ) | P/P:$200.00 | P/G:$93.00 | P/M:$93.00 | St…" at bounding box center [825, 310] width 1409 height 24
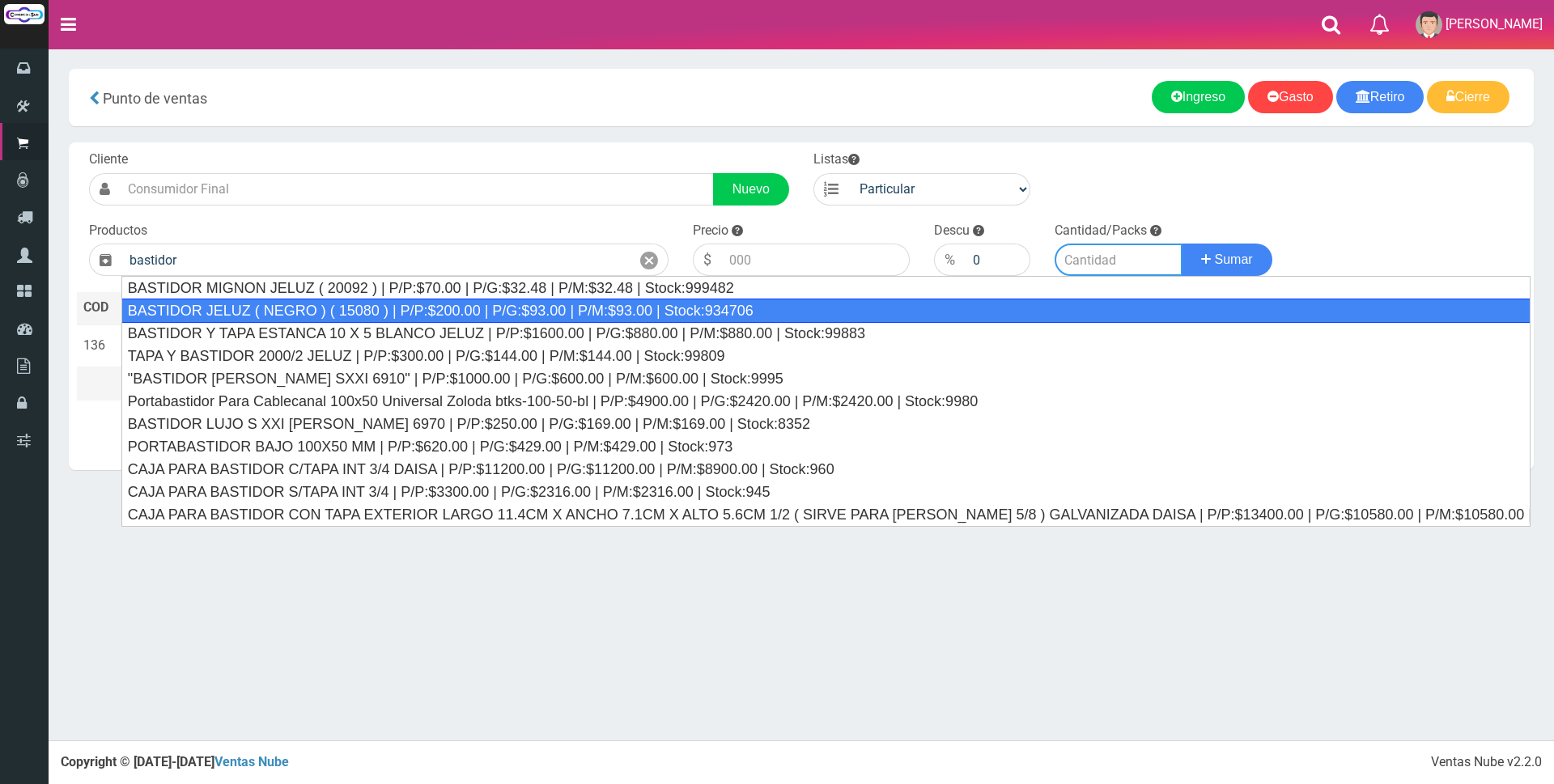
type input "BASTIDOR JELUZ ( NEGRO ) ( 15080 ) | P/P:$200.00 | P/G:$93.00 | P/M:$93.00 | St…"
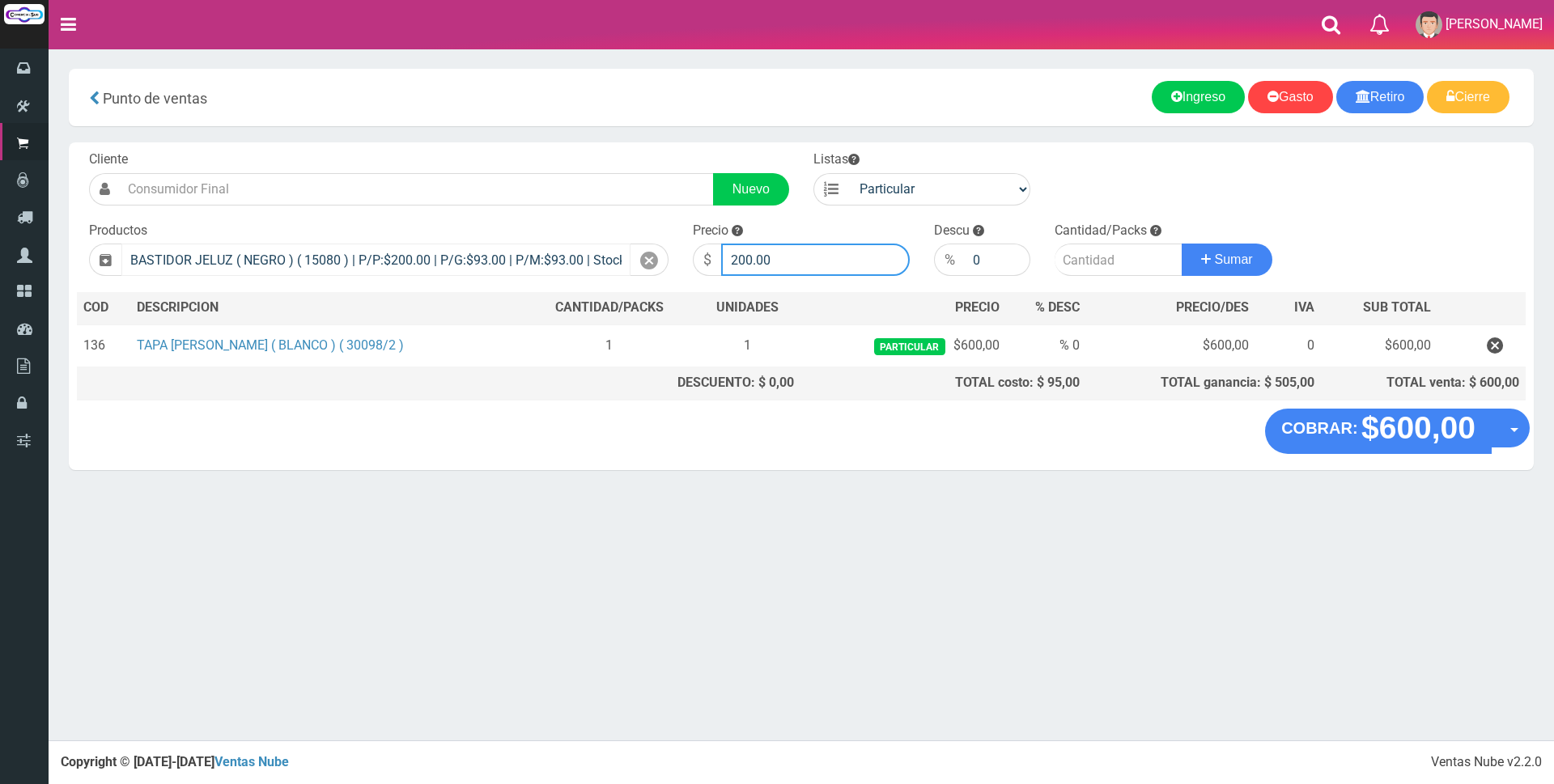
drag, startPoint x: 814, startPoint y: 257, endPoint x: 493, endPoint y: 247, distance: 321.2
click at [493, 151] on form "Cliente Nuevo Listas Particular Gremio Mayoristas" at bounding box center [801, 151] width 1449 height 0
type input "600"
type input "1"
click at [1182, 244] on button "Sumar" at bounding box center [1227, 260] width 91 height 32
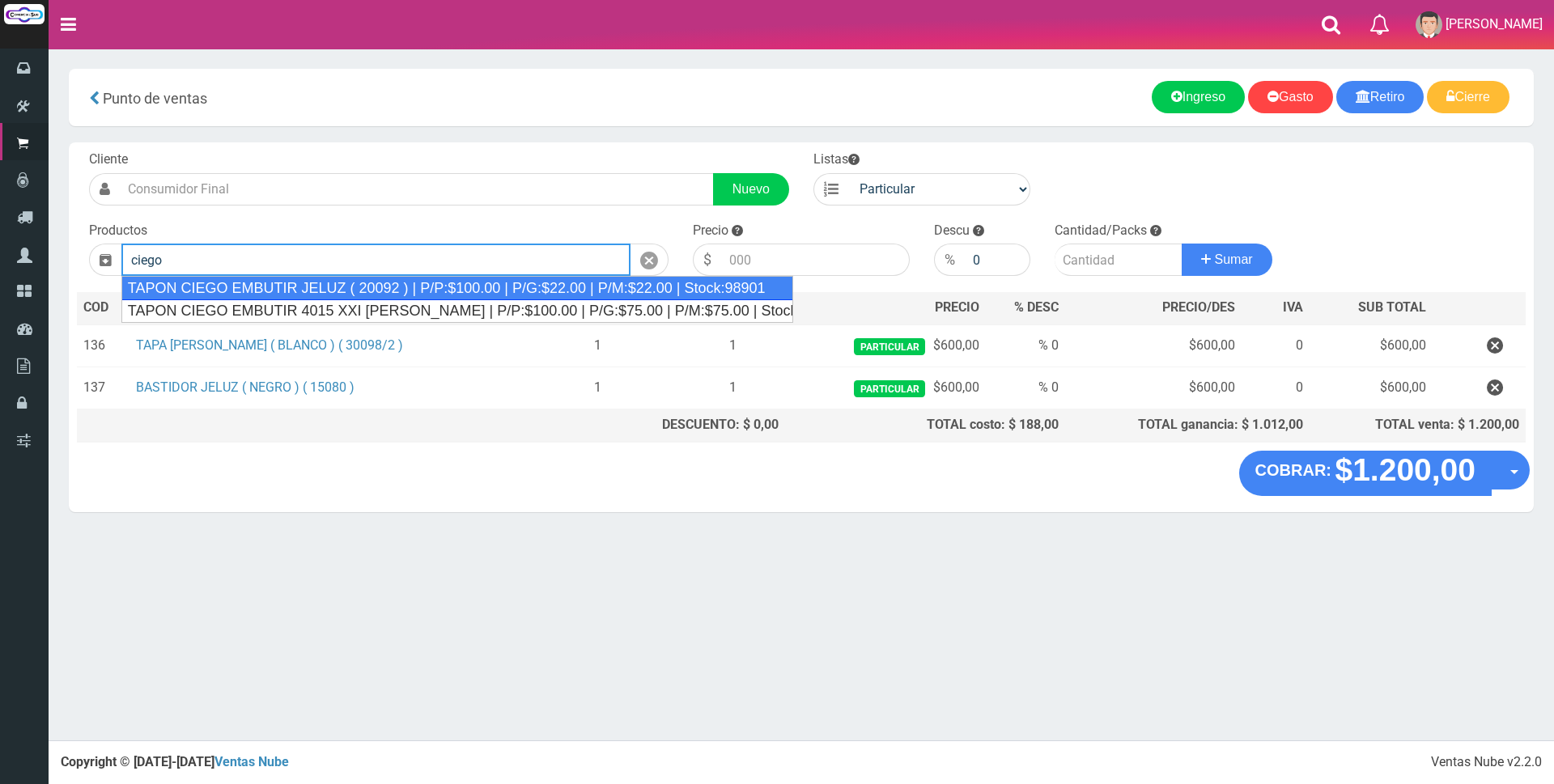
click at [458, 294] on div "TAPON CIEGO EMBUTIR JELUZ ( 20092 ) | P/P:$100.00 | P/G:$22.00 | P/M:$22.00 | S…" at bounding box center [457, 288] width 672 height 24
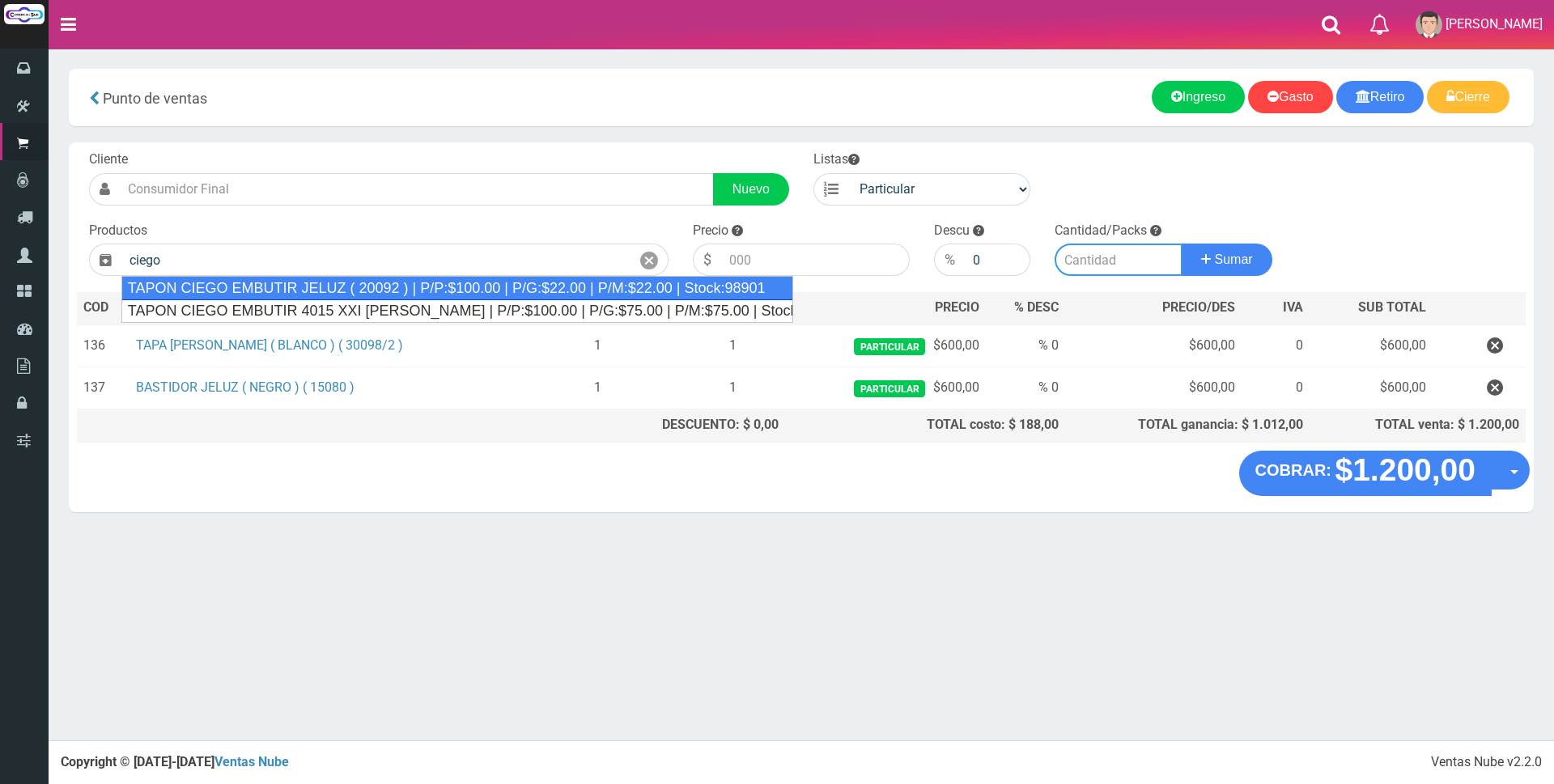
type input "TAPON CIEGO EMBUTIR JELUZ ( 20092 ) | P/P:$100.00 | P/G:$22.00 | P/M:$22.00 | S…"
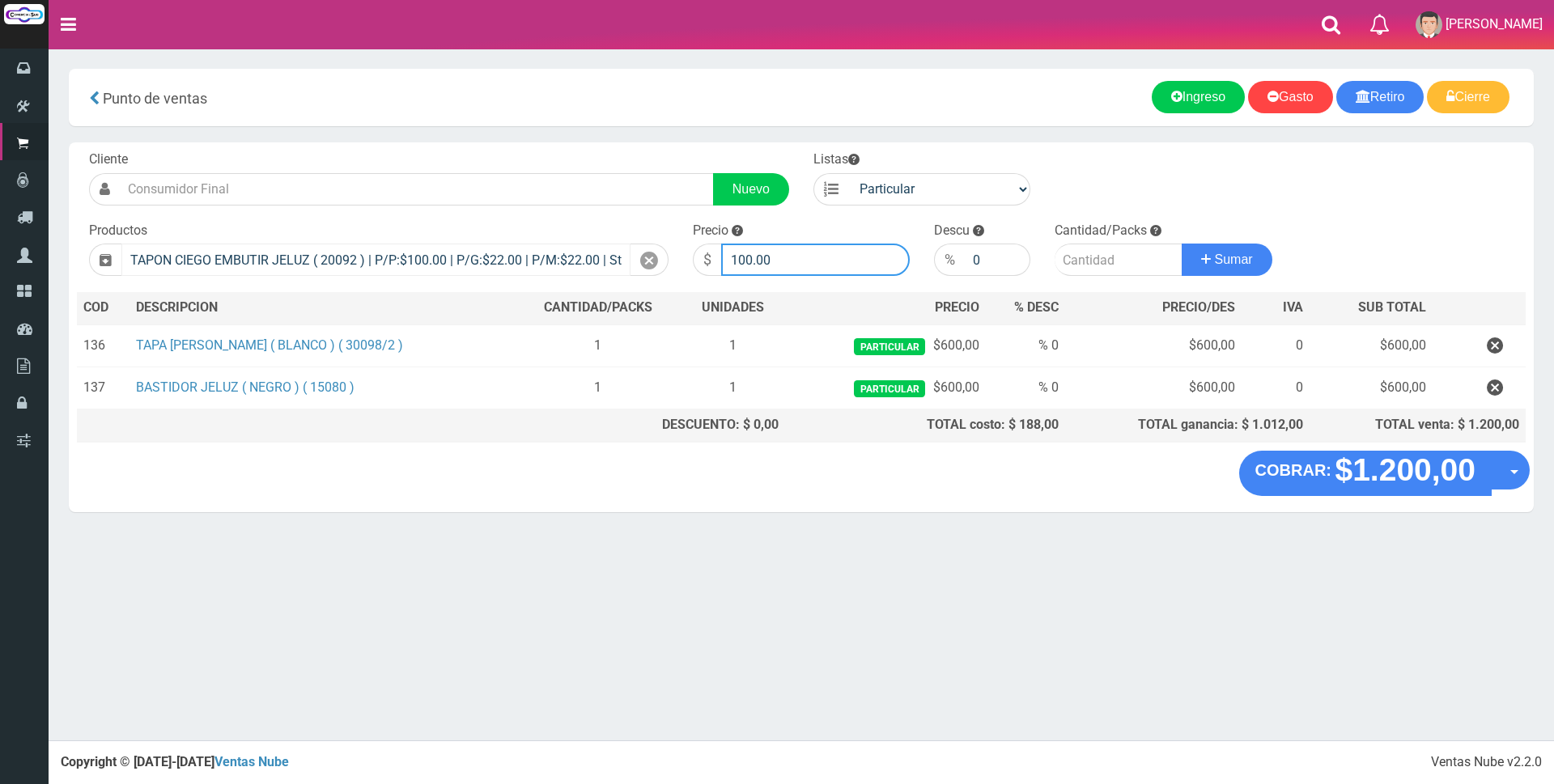
drag, startPoint x: 800, startPoint y: 260, endPoint x: 615, endPoint y: 257, distance: 185.0
click at [615, 151] on form "Cliente Nuevo Listas Particular Gremio Mayoristas" at bounding box center [801, 151] width 1449 height 0
type input "300"
type input "2"
click at [1182, 244] on button "Sumar" at bounding box center [1227, 260] width 91 height 32
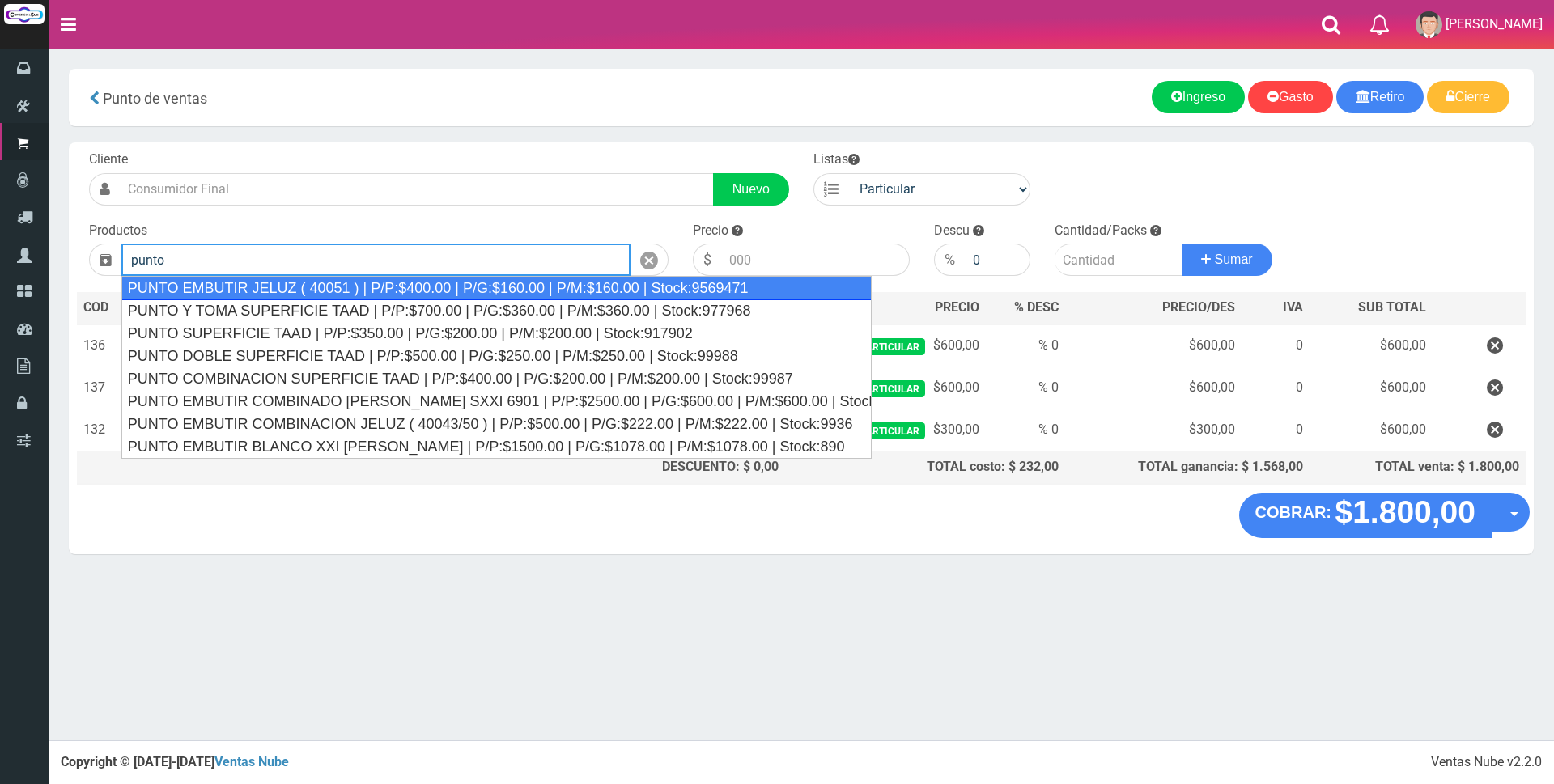
click at [469, 283] on div "PUNTO EMBUTIR JELUZ ( 40051 ) | P/P:$400.00 | P/G:$160.00 | P/M:$160.00 | Stock…" at bounding box center [496, 288] width 750 height 24
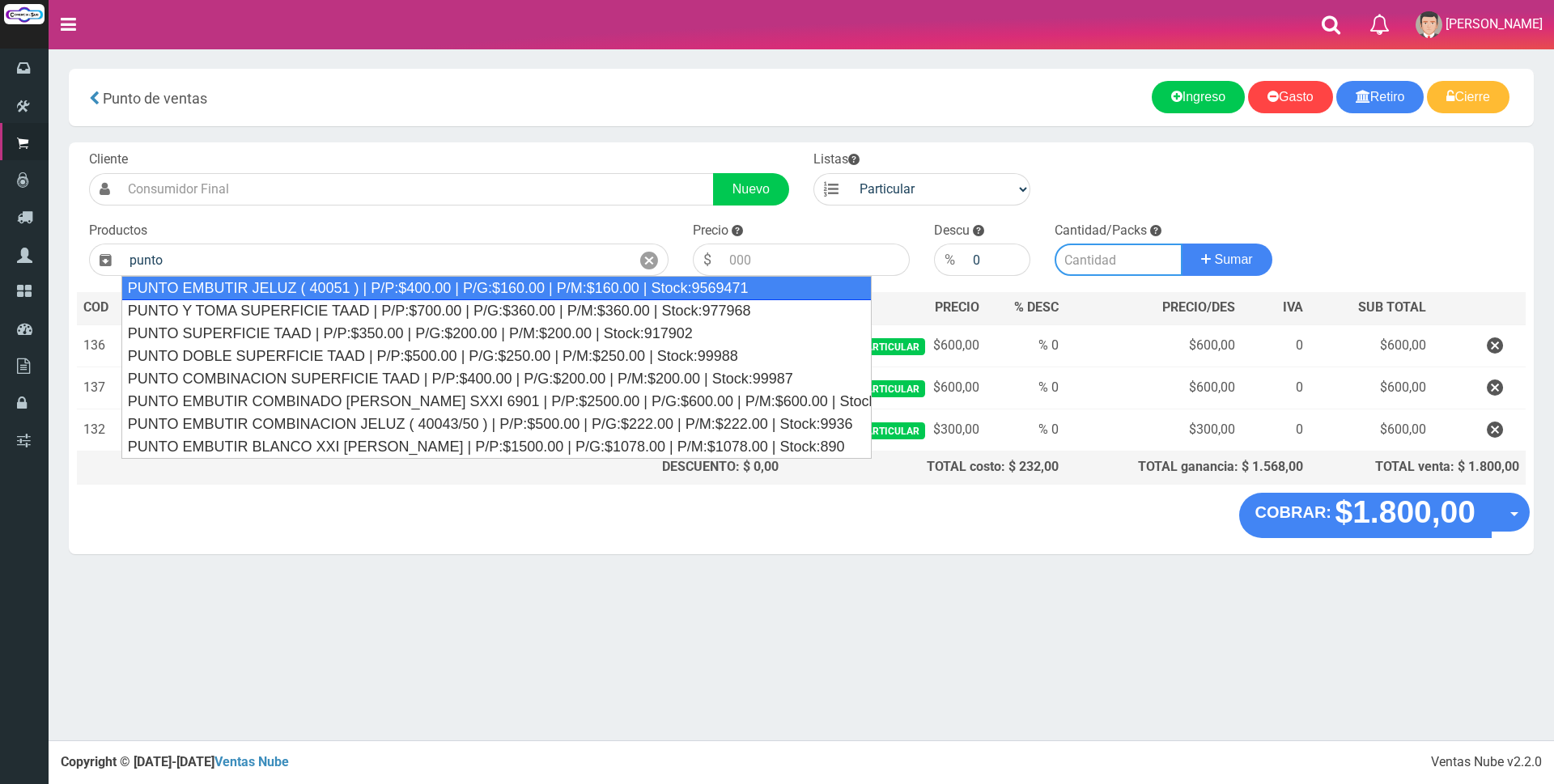
type input "PUNTO EMBUTIR JELUZ ( 40051 ) | P/P:$400.00 | P/G:$160.00 | P/M:$160.00 | Stock…"
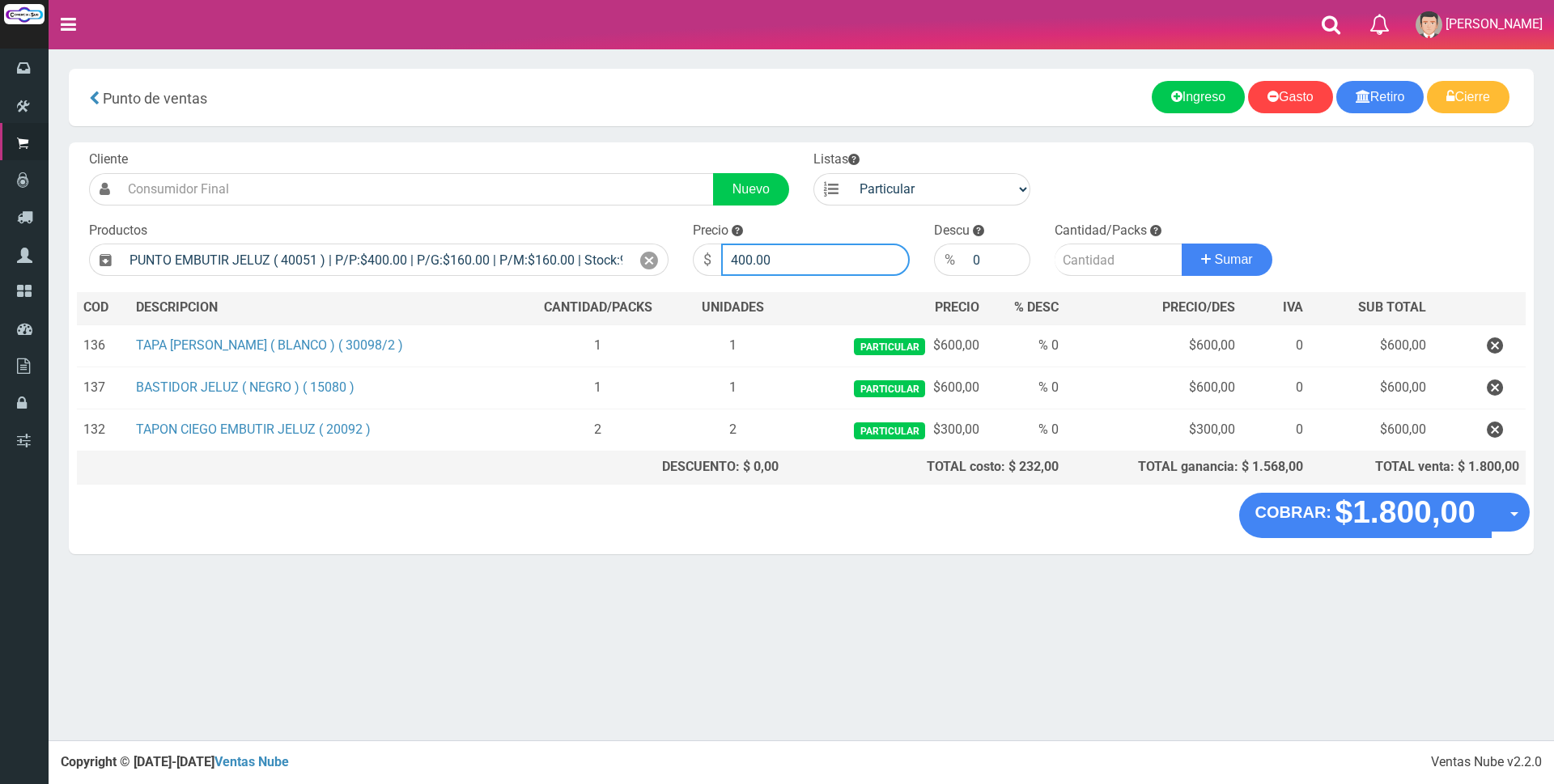
drag, startPoint x: 790, startPoint y: 258, endPoint x: 505, endPoint y: 213, distance: 288.5
click at [509, 217] on div "Cliente Nuevo Listas Particular Gremio Mayoristas Productos 0" at bounding box center [801, 318] width 1465 height 351
type input "1500"
type input "1"
click at [1182, 244] on button "Sumar" at bounding box center [1227, 260] width 91 height 32
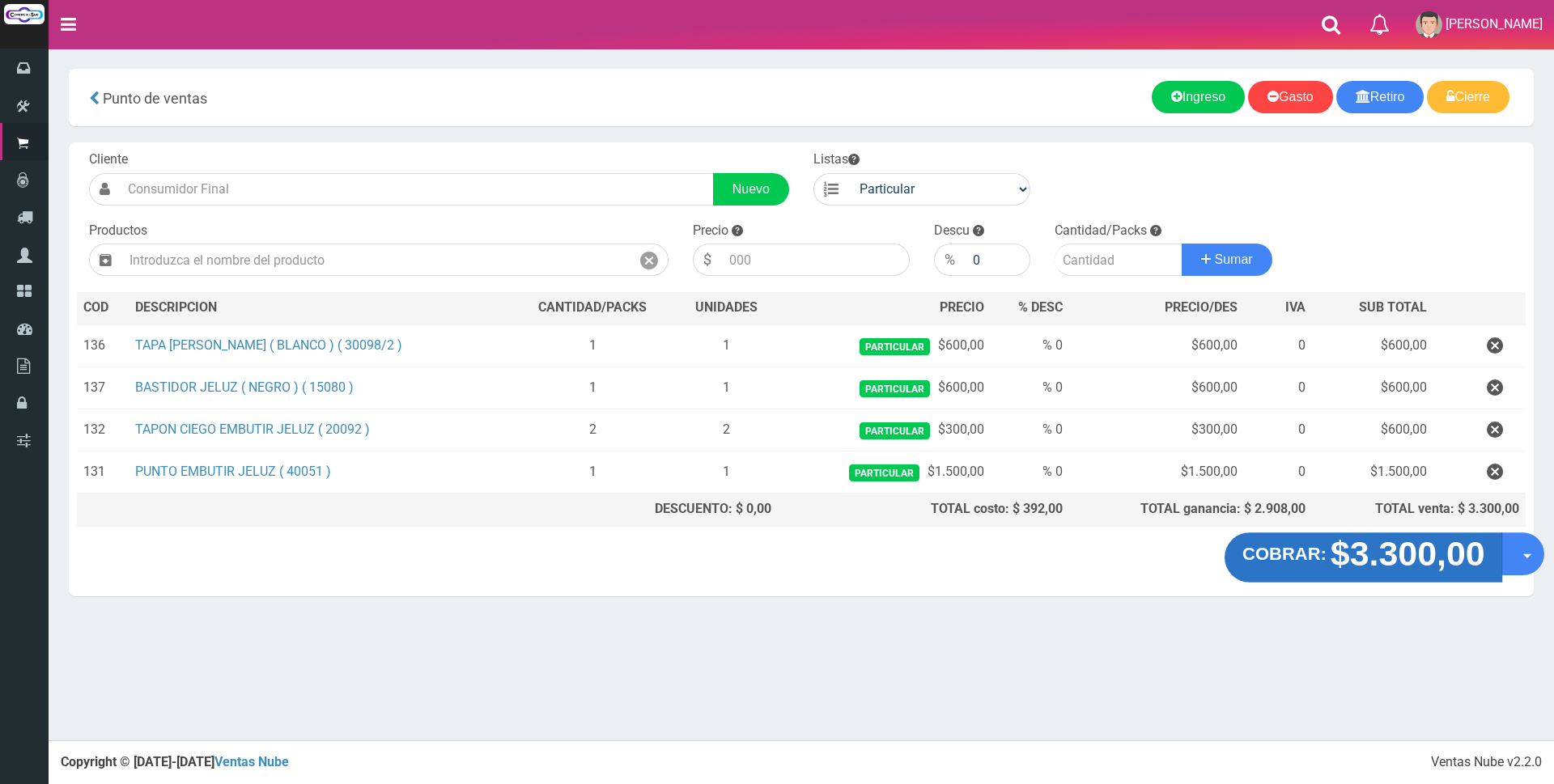
click at [1347, 568] on strong "$3.300,00" at bounding box center [1407, 553] width 154 height 38
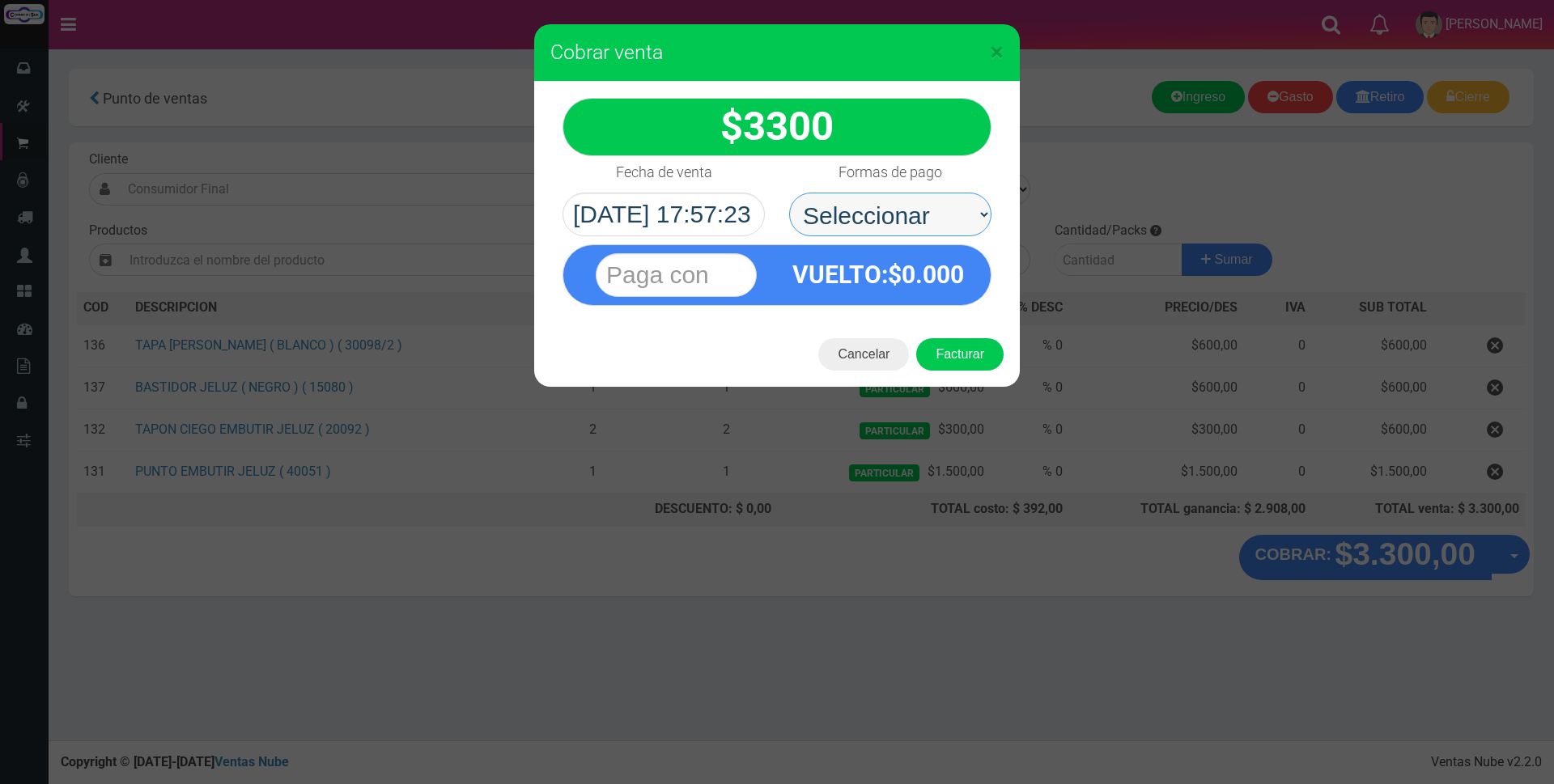
drag, startPoint x: 939, startPoint y: 238, endPoint x: 917, endPoint y: 205, distance: 39.7
click at [927, 203] on select "Seleccionar Efectivo Tarjeta de Crédito Depósito Débito" at bounding box center [890, 214] width 203 height 44
select select "Efectivo"
click at [789, 193] on select "Seleccionar Efectivo Tarjeta de Crédito Depósito Débito" at bounding box center [890, 214] width 203 height 44
click at [716, 277] on input "text" at bounding box center [677, 274] width 162 height 44
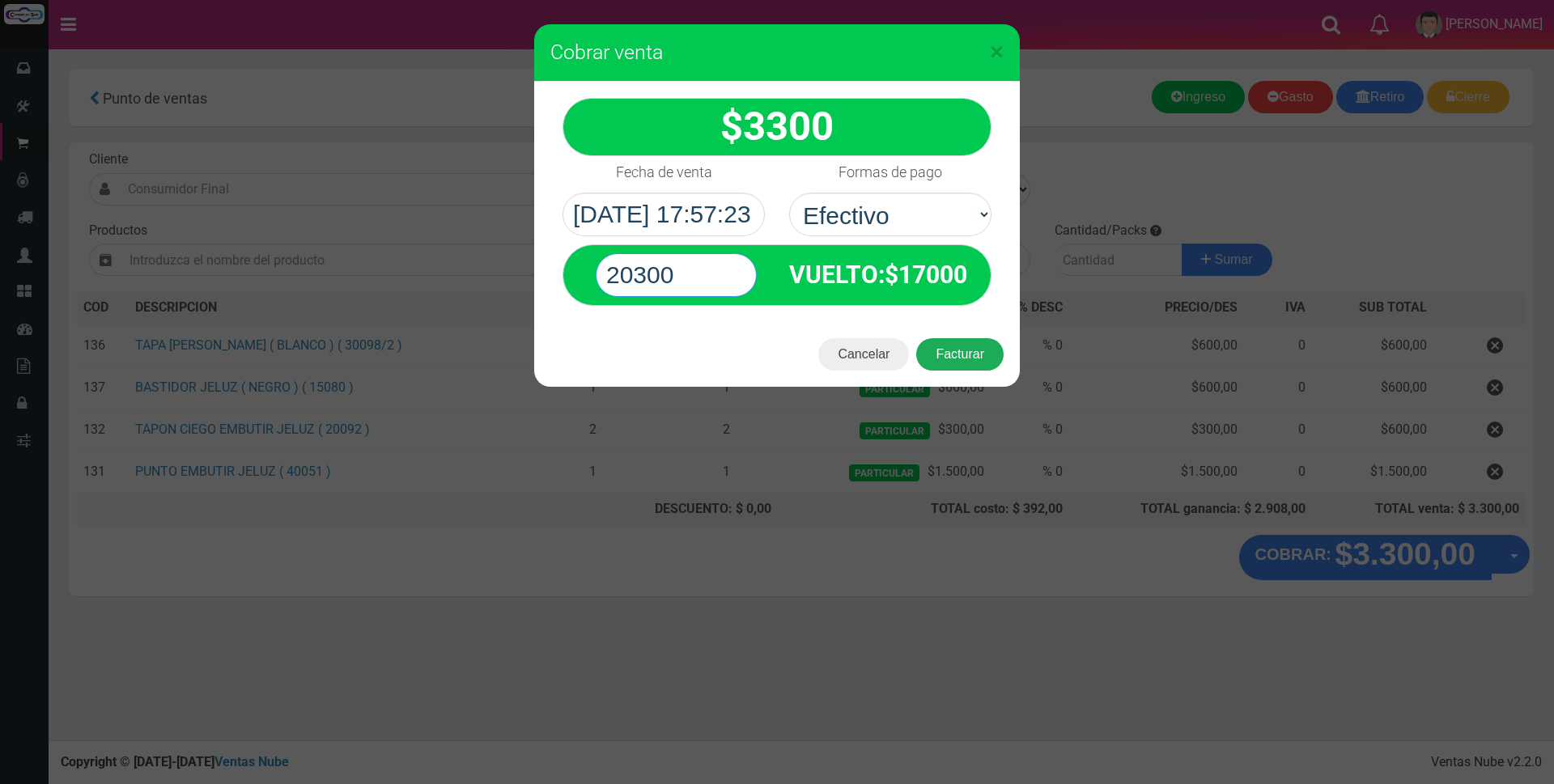
type input "20300"
click at [964, 361] on button "Facturar" at bounding box center [959, 354] width 87 height 32
